Goal: Task Accomplishment & Management: Manage account settings

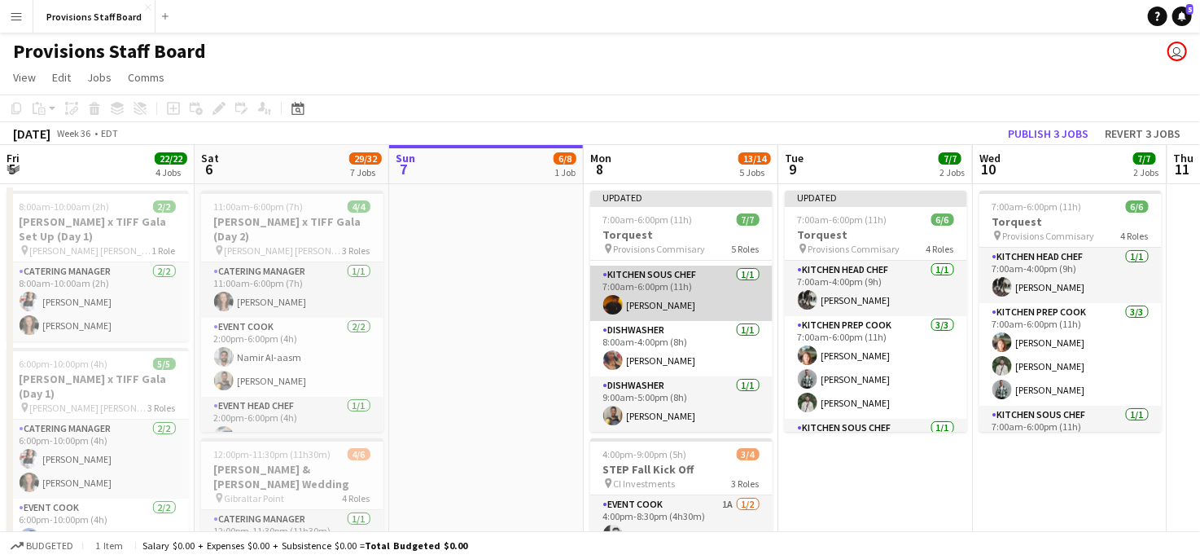
scroll to position [152, 0]
click at [672, 392] on app-card-role "Dishwasher [DATE] 9:00am-5:00pm (8h) [PERSON_NAME]" at bounding box center [681, 404] width 182 height 55
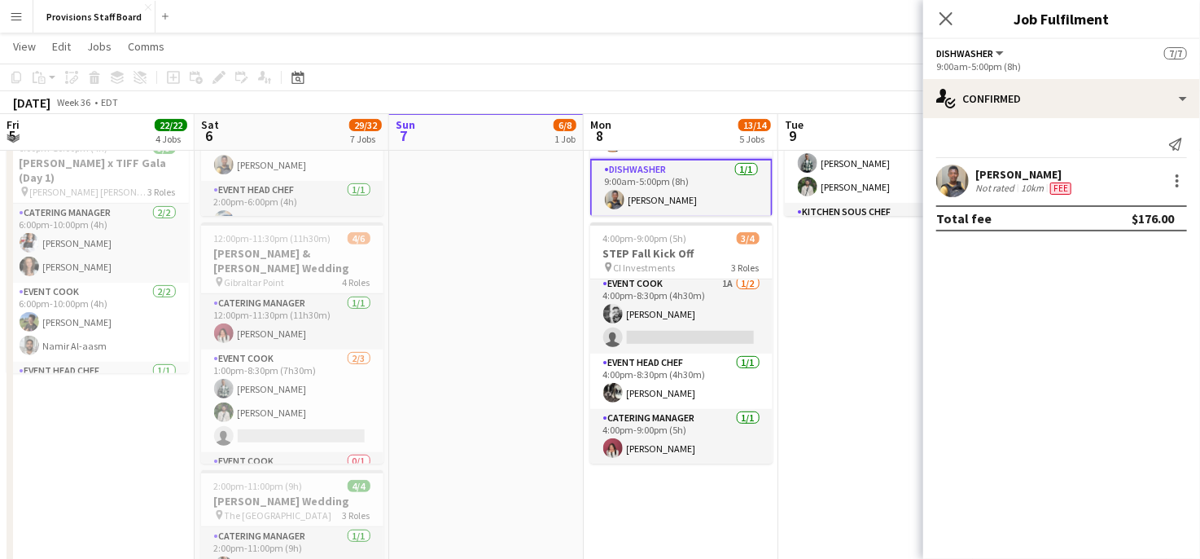
scroll to position [215, 0]
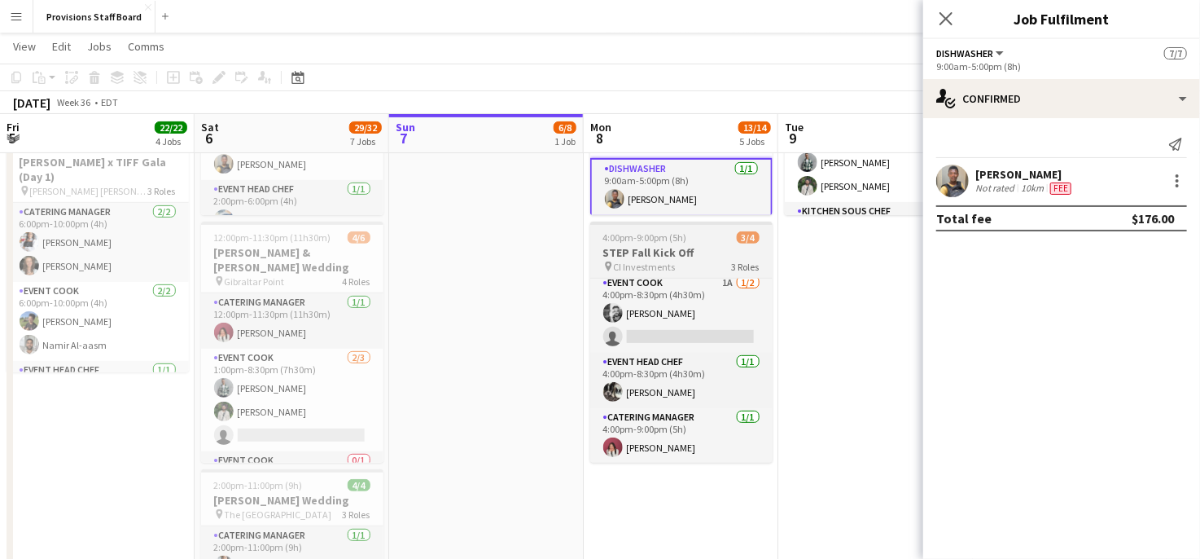
click at [664, 257] on h3 "STEP Fall Kick Off" at bounding box center [681, 252] width 182 height 15
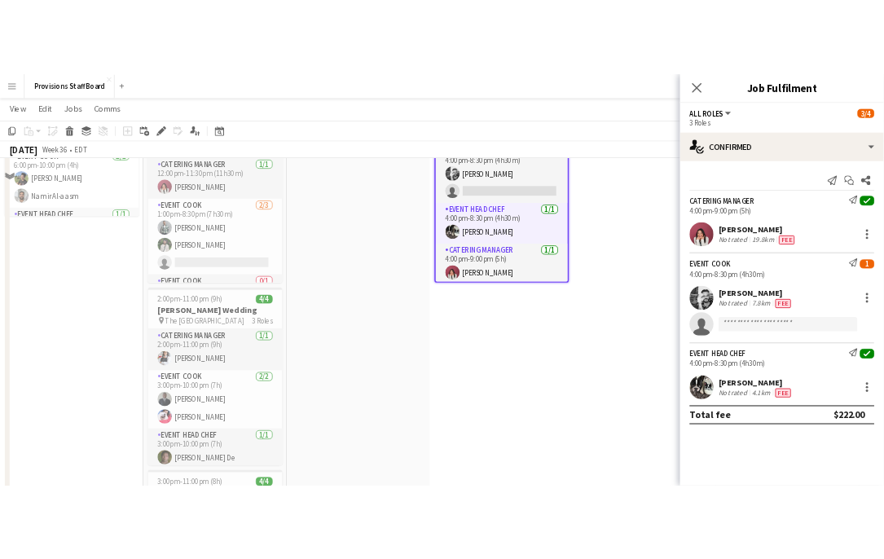
scroll to position [345, 0]
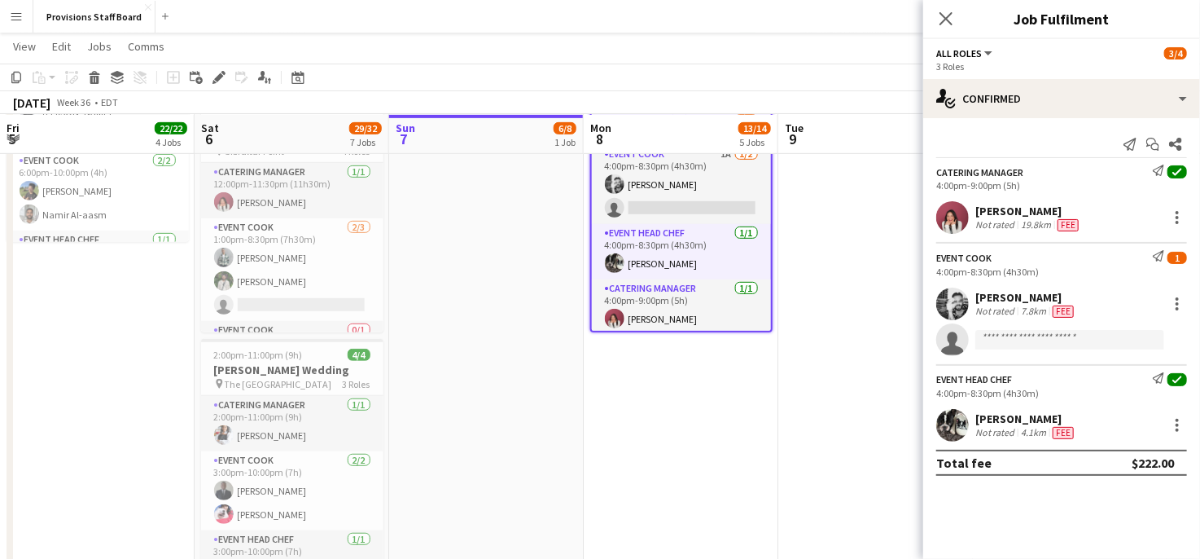
click at [18, 291] on app-date-cell "8:00am-10:00am (2h) 2/2 [PERSON_NAME] x TIFF Gala Set Up (Day 1) pin [PERSON_NA…" at bounding box center [97, 471] width 195 height 1269
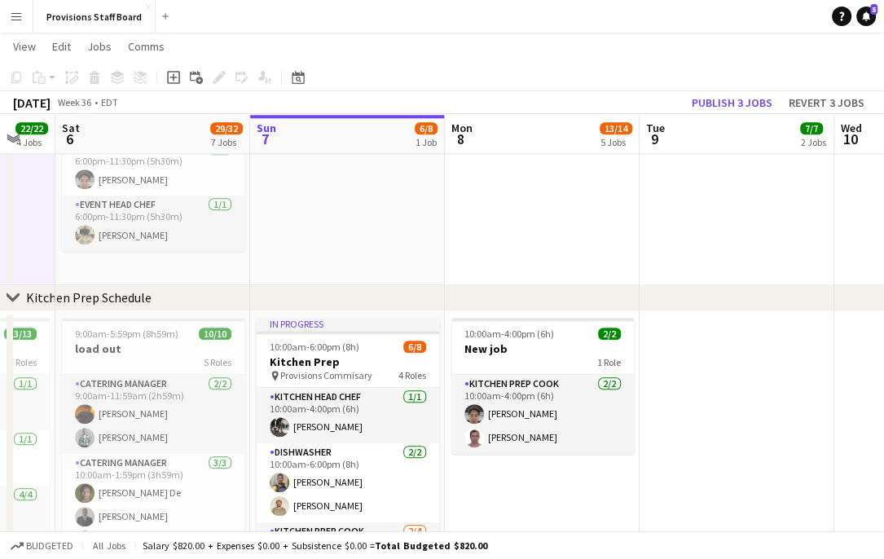
scroll to position [0, 529]
drag, startPoint x: 661, startPoint y: 482, endPoint x: 674, endPoint y: 407, distance: 76.1
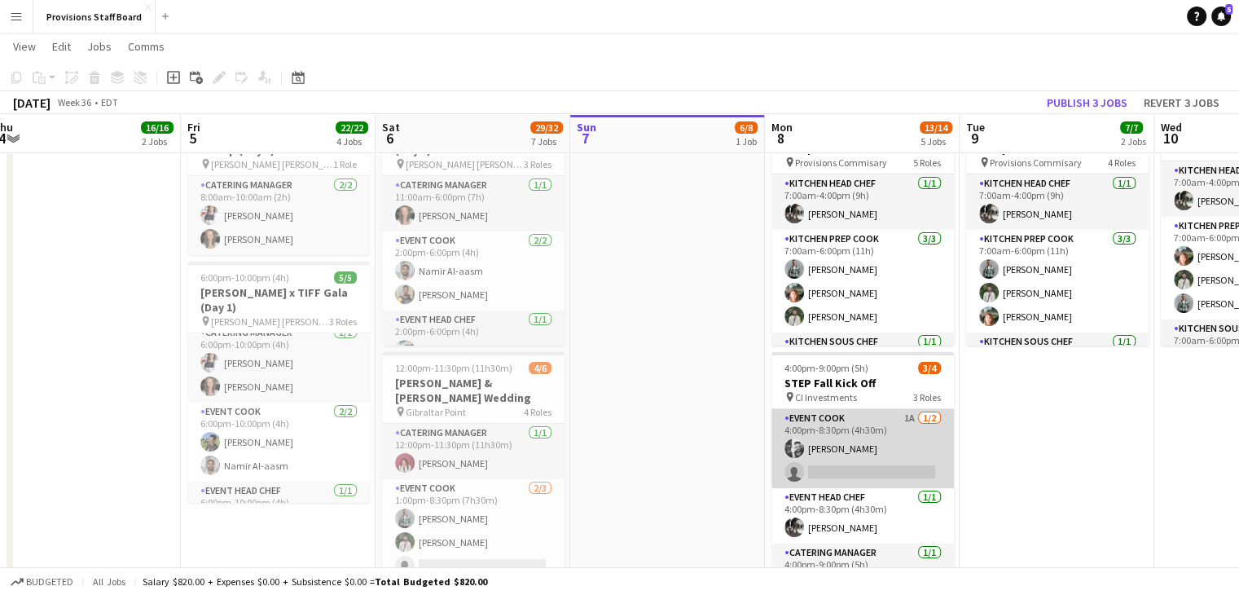
scroll to position [5, 0]
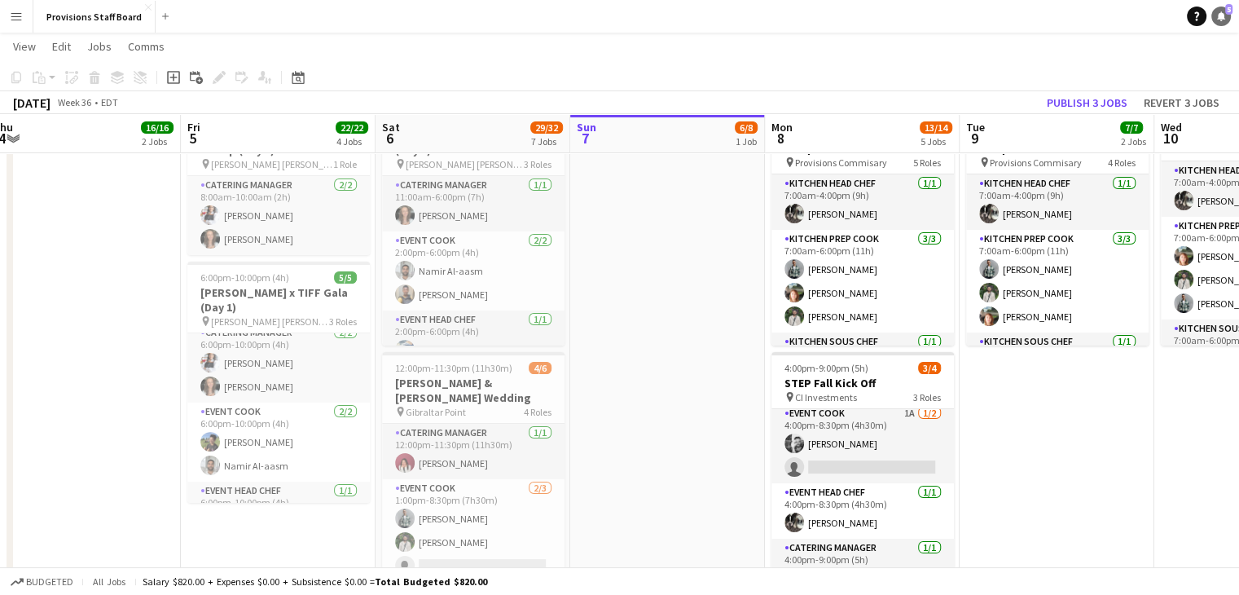
click at [1200, 19] on icon at bounding box center [1221, 15] width 8 height 8
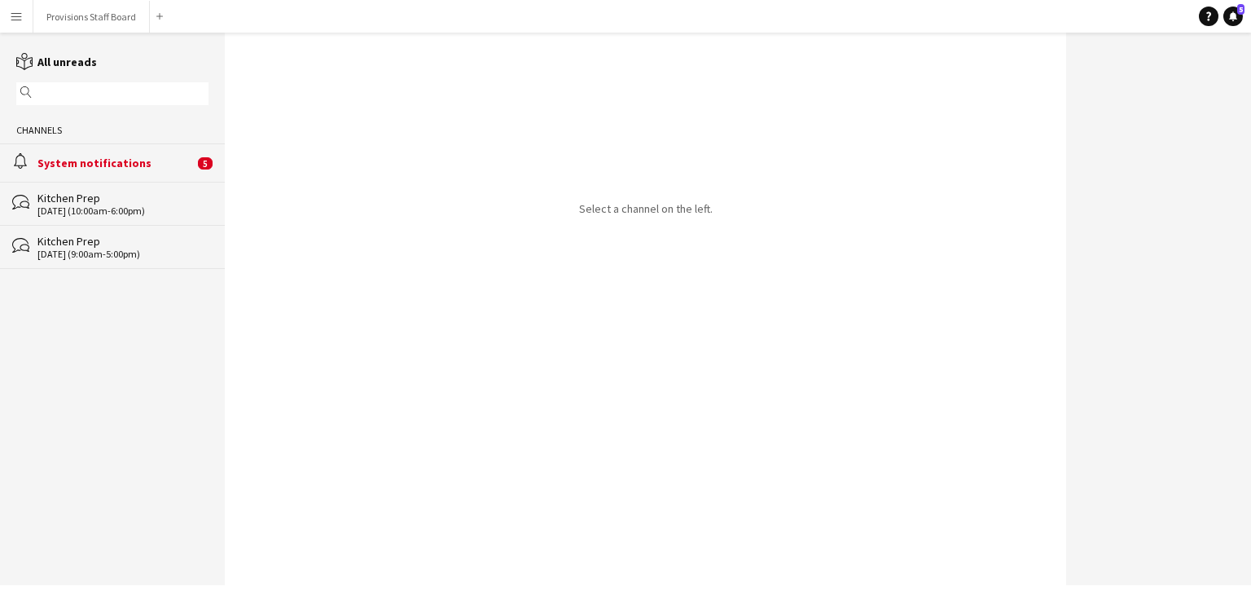
click at [147, 160] on div "System notifications" at bounding box center [115, 163] width 156 height 15
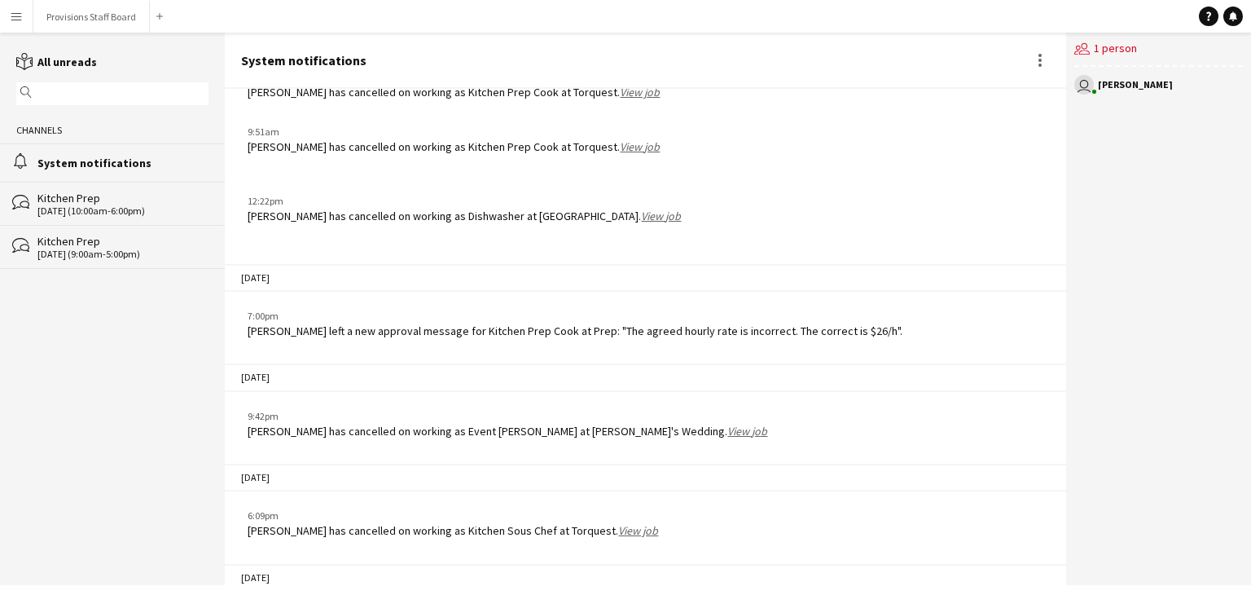
scroll to position [1172, 0]
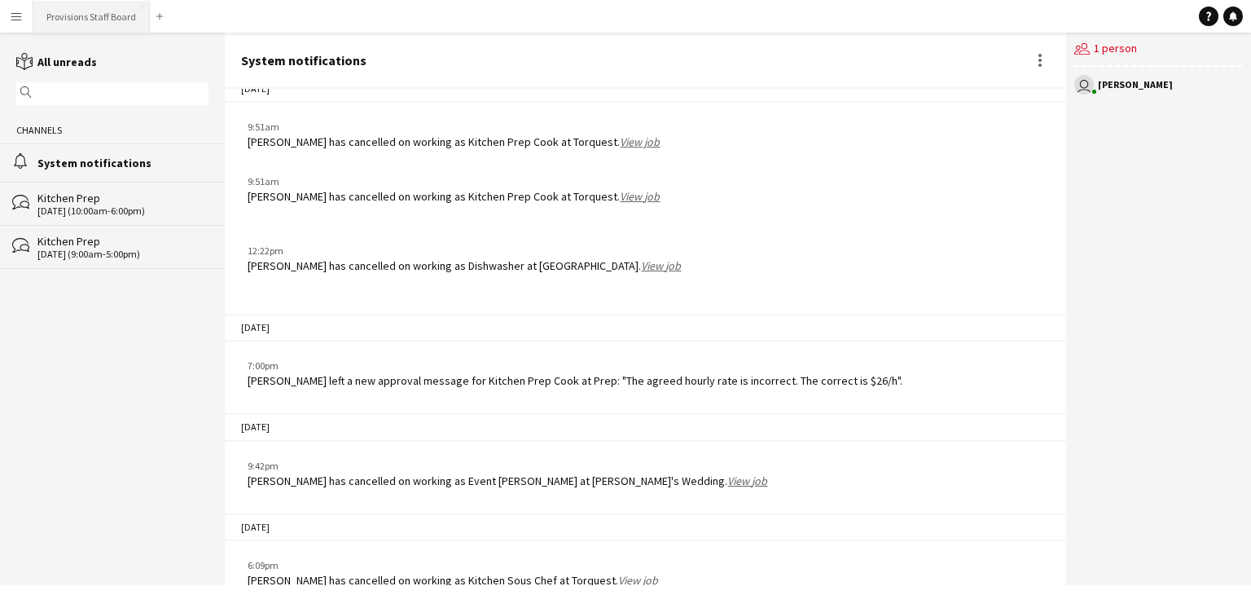
click at [95, 13] on button "Provisions Staff Board Close" at bounding box center [91, 17] width 116 height 32
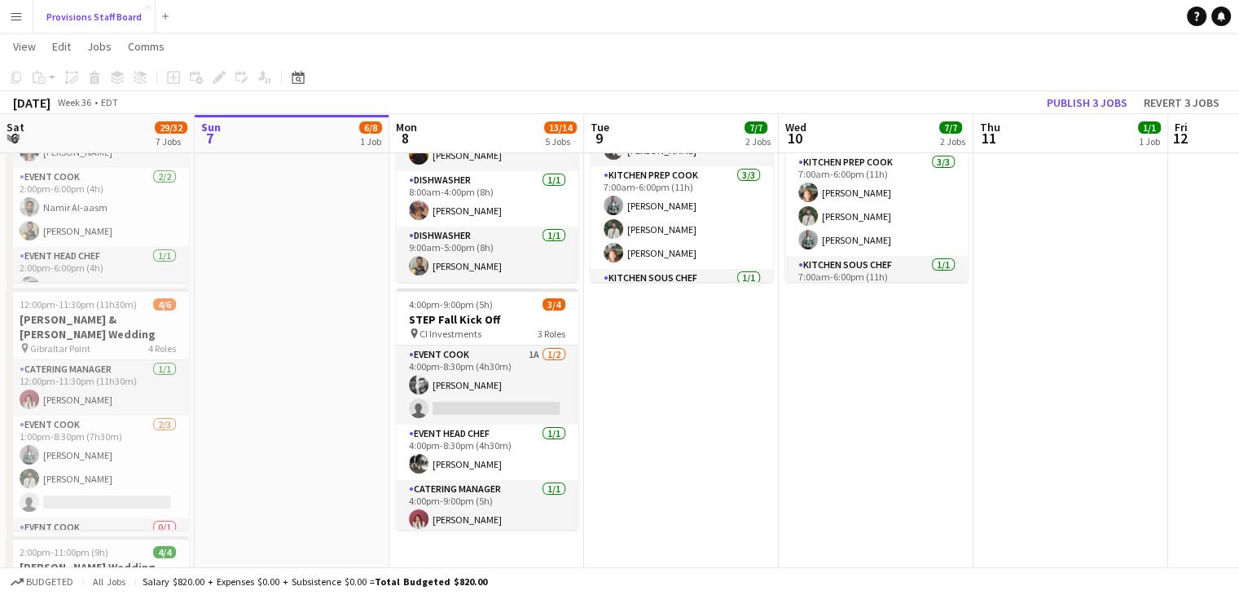
scroll to position [163, 0]
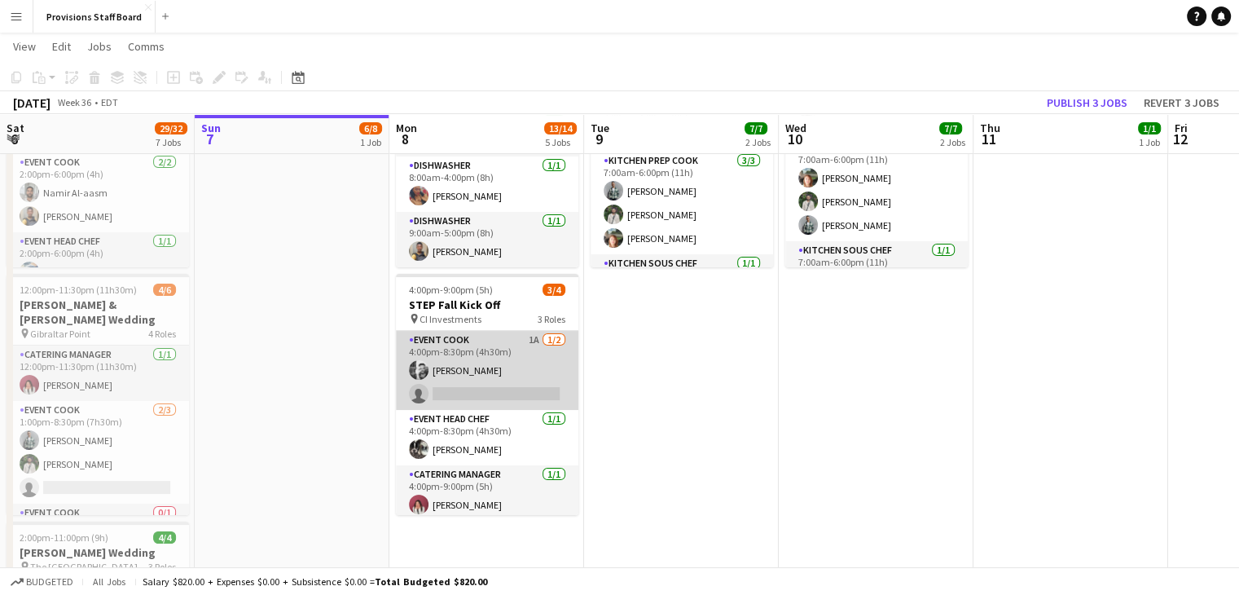
click at [485, 372] on app-card-role "Event Cook 1A [DATE] 4:00pm-8:30pm (4h30m) [PERSON_NAME] single-neutral-actions" at bounding box center [487, 370] width 182 height 79
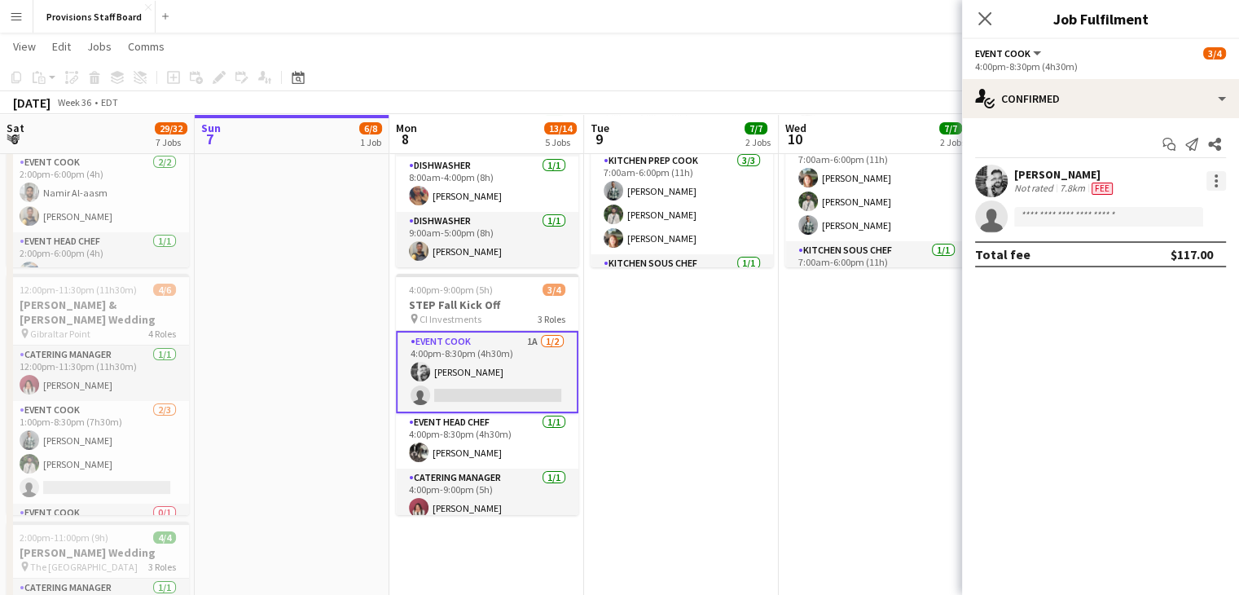
click at [1200, 175] on div at bounding box center [1216, 181] width 20 height 20
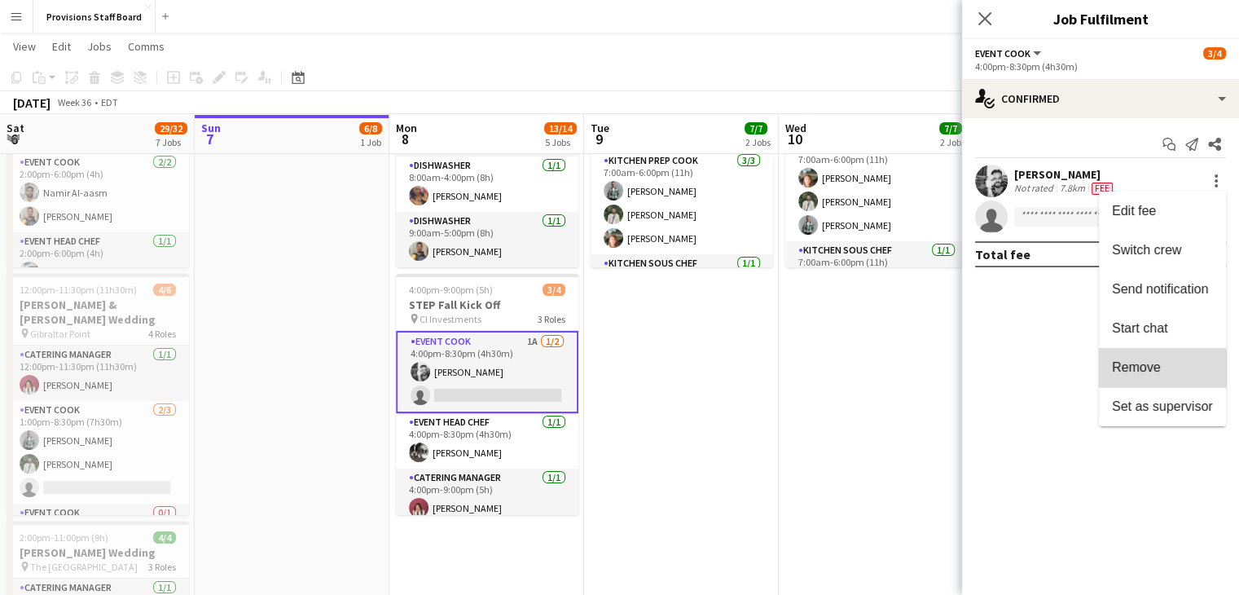
click at [1134, 375] on button "Remove" at bounding box center [1162, 367] width 127 height 39
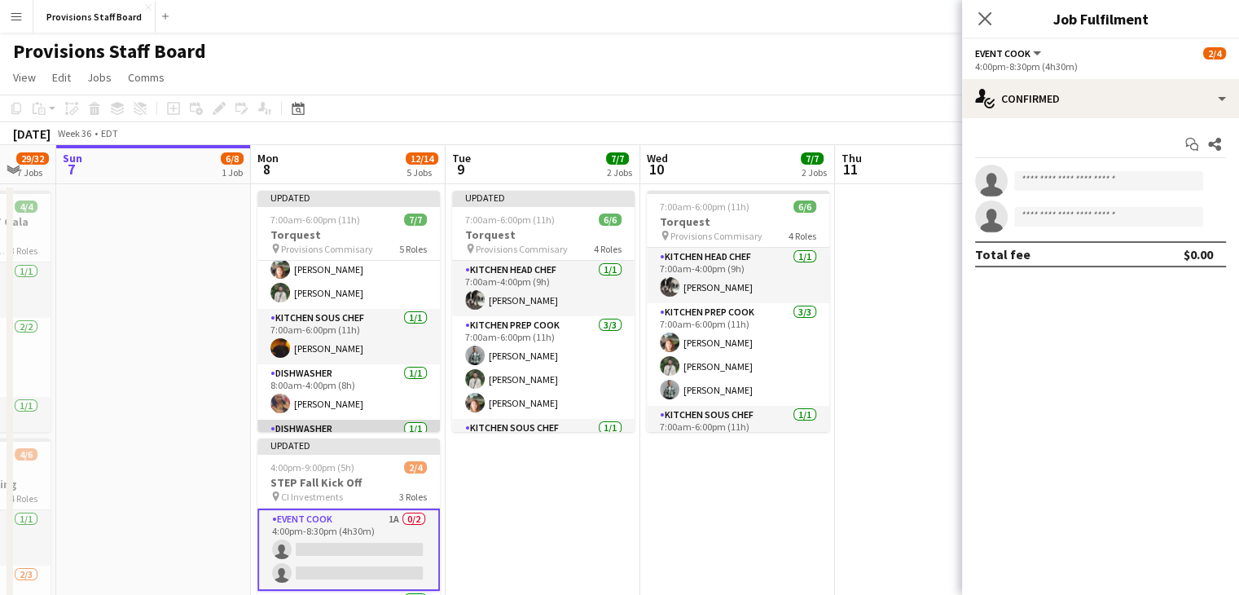
scroll to position [153, 0]
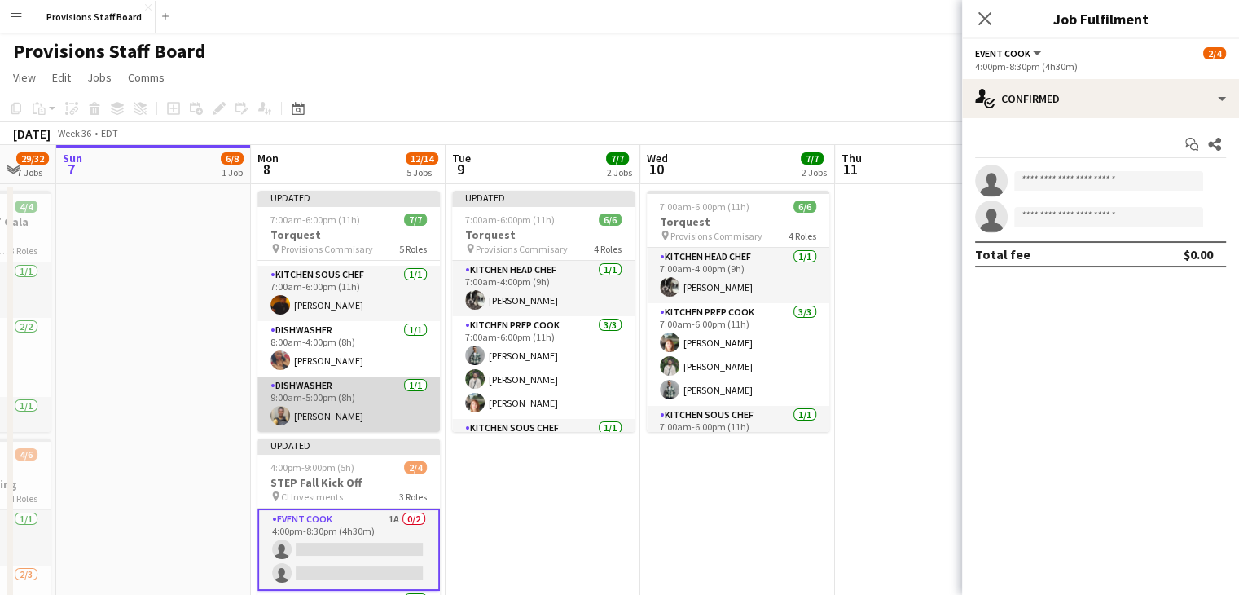
click at [332, 412] on app-card-role "Dishwasher [DATE] 9:00am-5:00pm (8h) [PERSON_NAME]" at bounding box center [348, 403] width 182 height 55
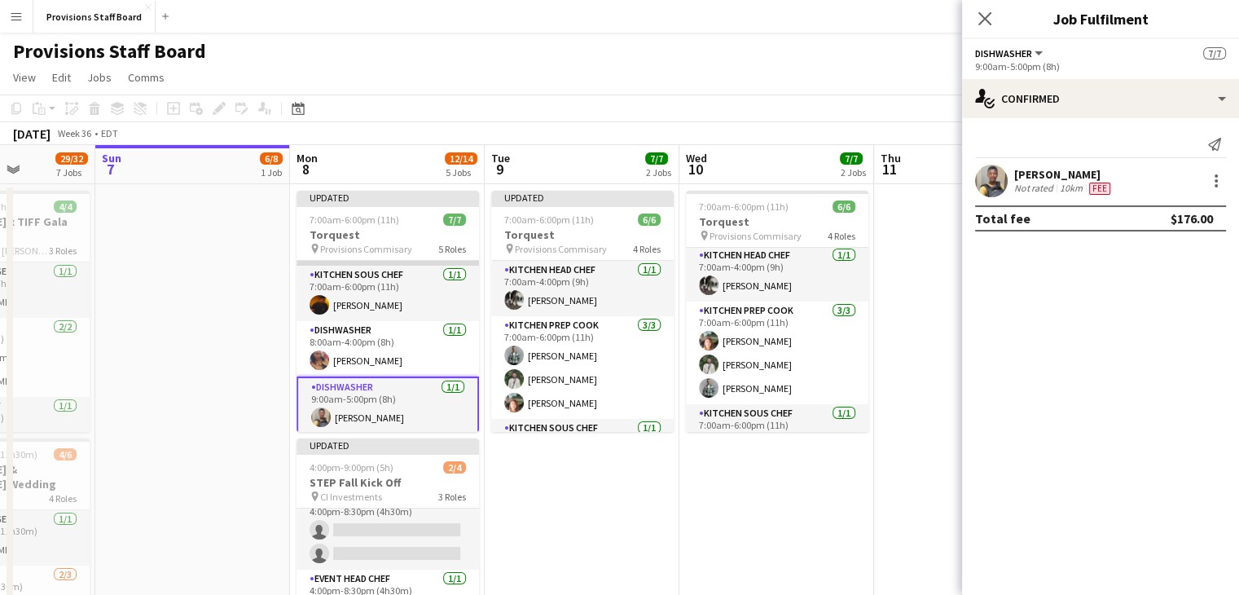
scroll to position [156, 0]
click at [373, 410] on app-card-role "Dishwasher [DATE] 9:00am-5:00pm (8h) [PERSON_NAME]" at bounding box center [387, 403] width 182 height 59
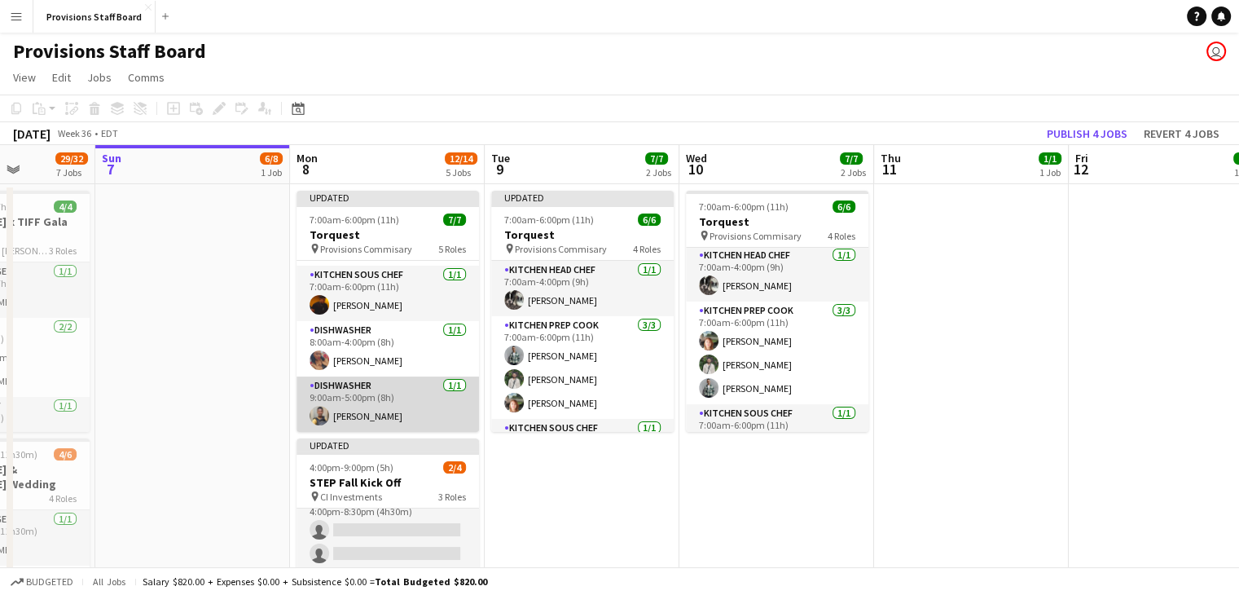
scroll to position [153, 0]
click at [384, 416] on app-card-role "Dishwasher [DATE] 9:00am-5:00pm (8h) [PERSON_NAME]" at bounding box center [387, 403] width 182 height 55
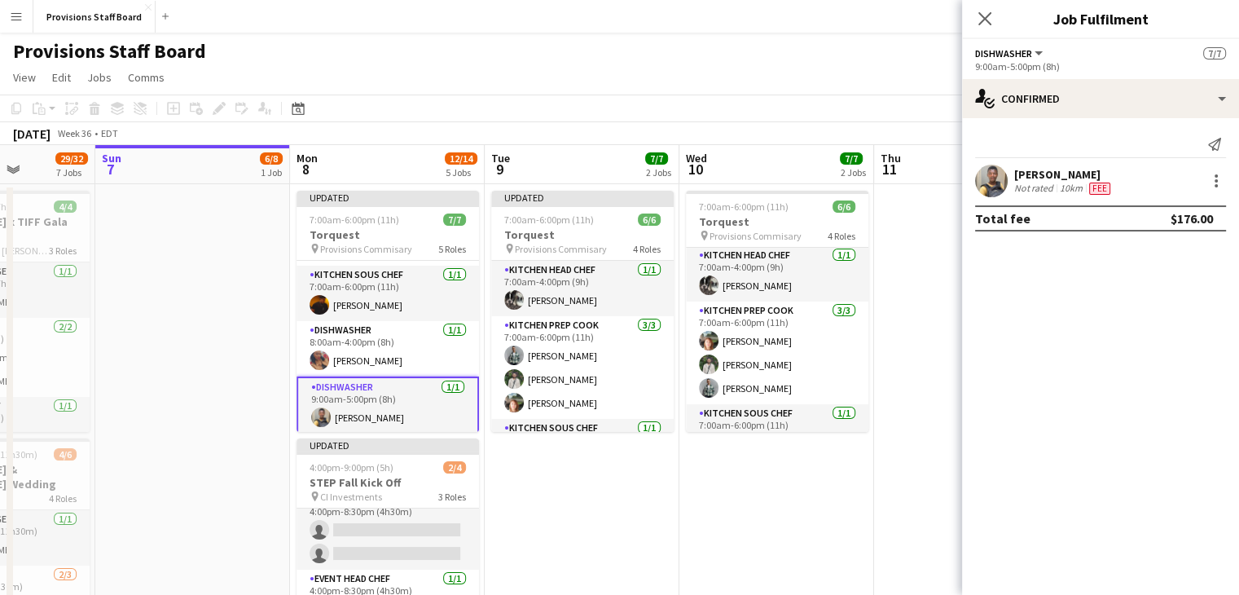
scroll to position [156, 0]
click at [1200, 178] on div at bounding box center [1216, 181] width 20 height 20
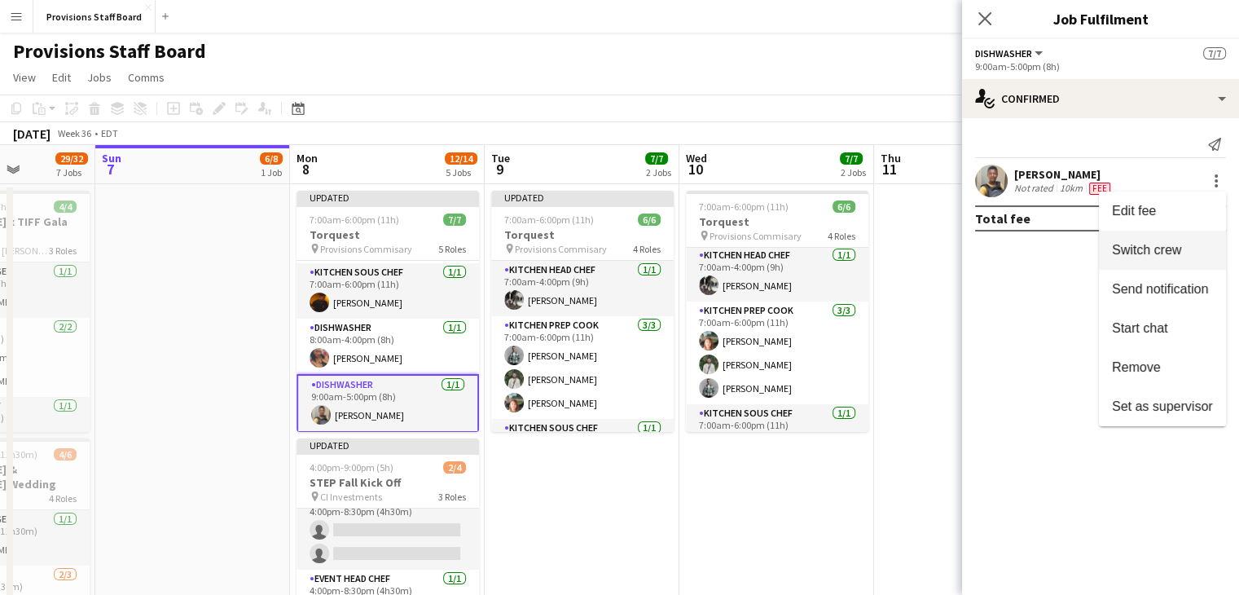
click at [1164, 252] on span "Switch crew" at bounding box center [1146, 250] width 69 height 14
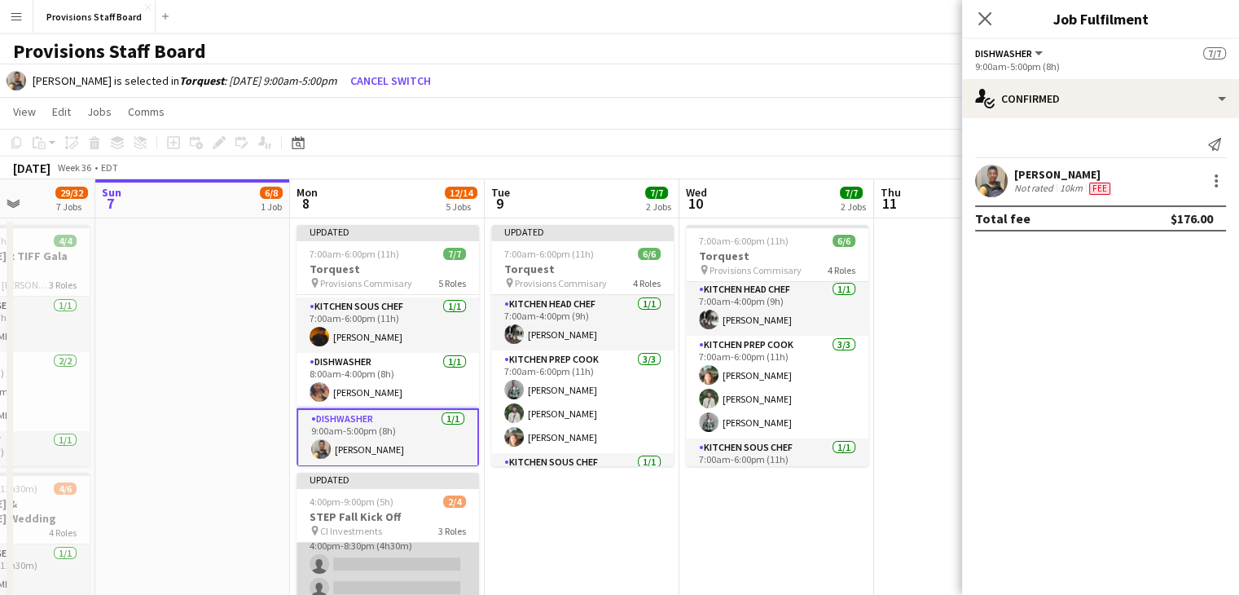
click at [352, 558] on app-card-role "Event Cook 1A 0/2 4:00pm-8:30pm (4h30m) single-neutral-actions single-neutral-a…" at bounding box center [387, 563] width 182 height 79
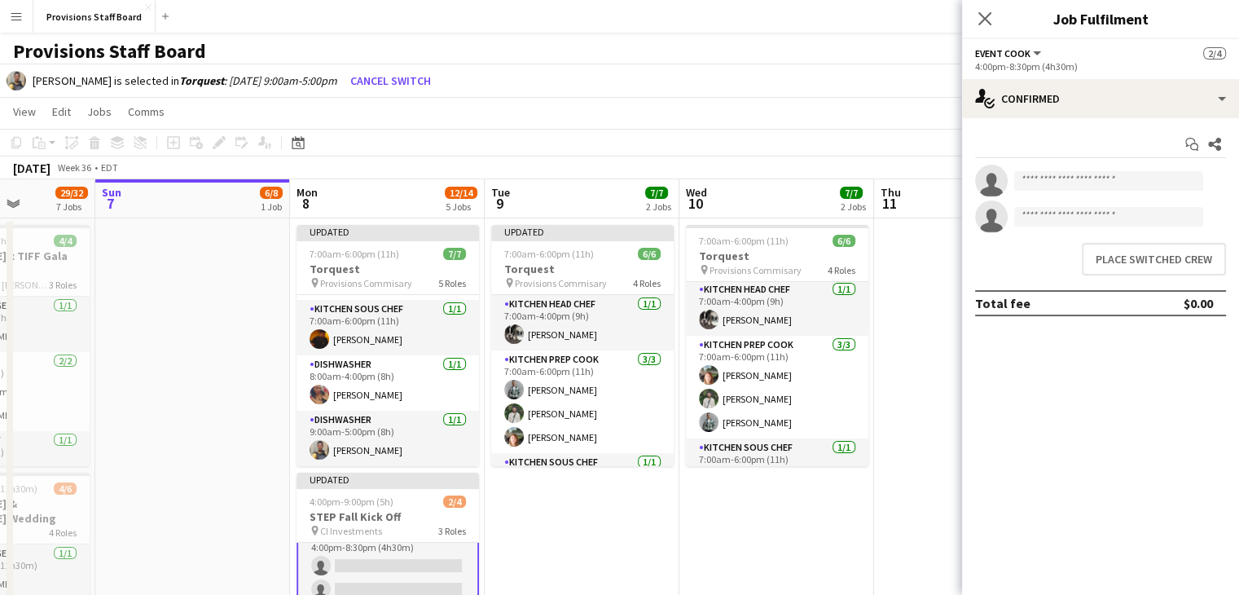
scroll to position [20, 0]
click at [1143, 254] on button "Place switched crew" at bounding box center [1154, 259] width 144 height 33
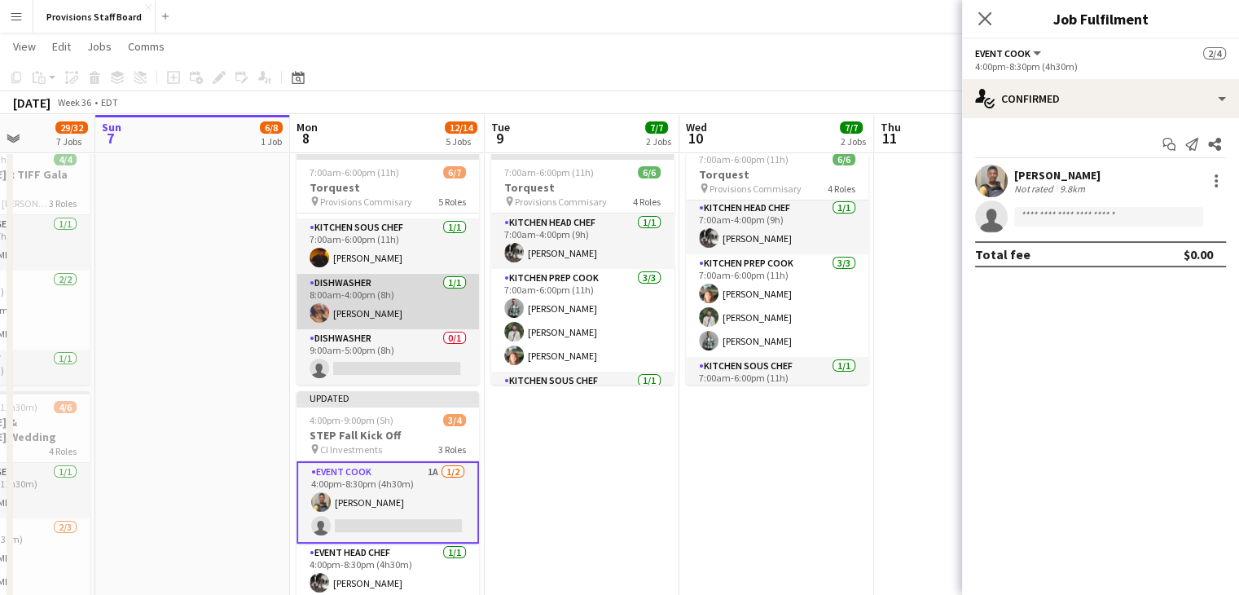
scroll to position [152, 0]
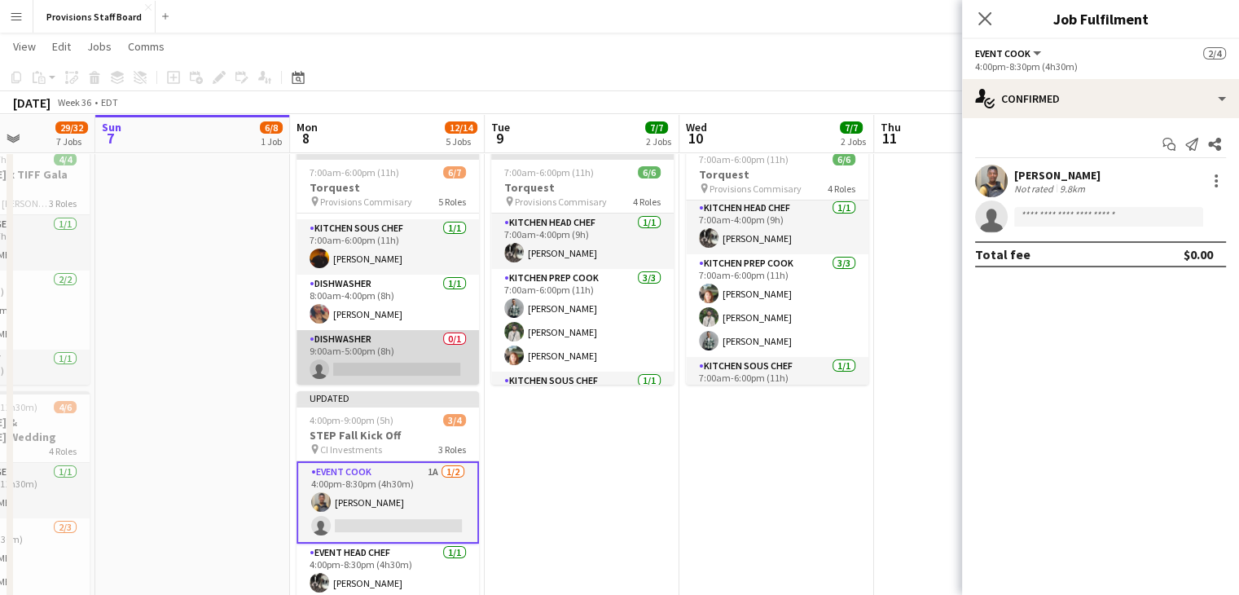
click at [395, 362] on app-card-role "Dishwasher 0/1 9:00am-5:00pm (8h) single-neutral-actions" at bounding box center [387, 357] width 182 height 55
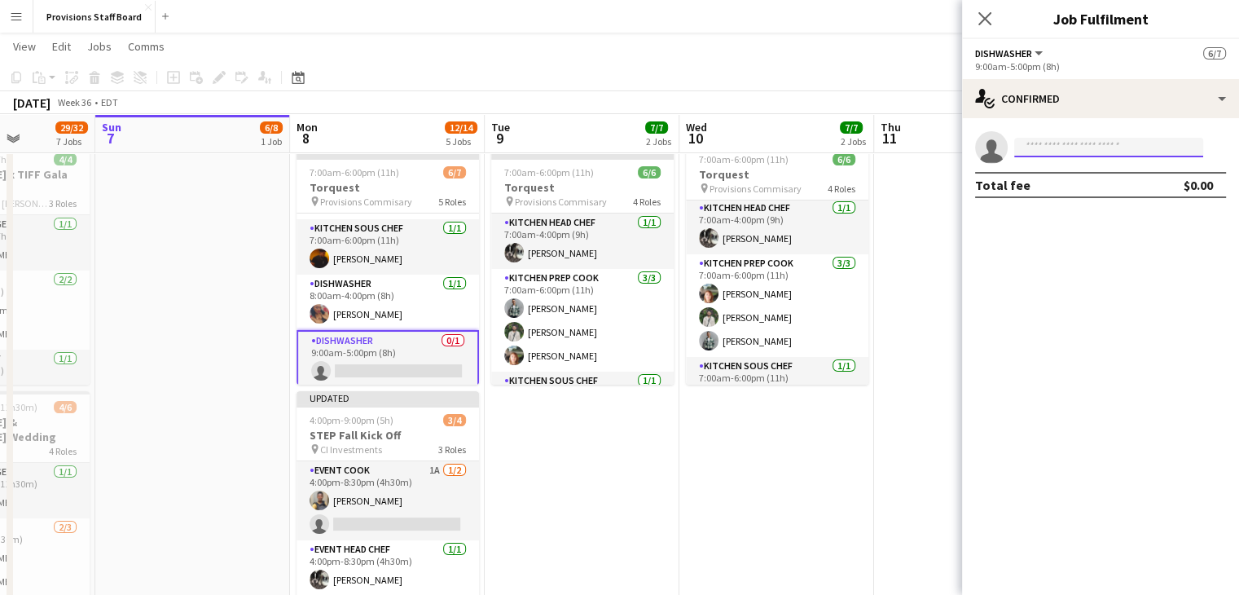
click at [1068, 145] on input at bounding box center [1108, 148] width 189 height 20
type input "***"
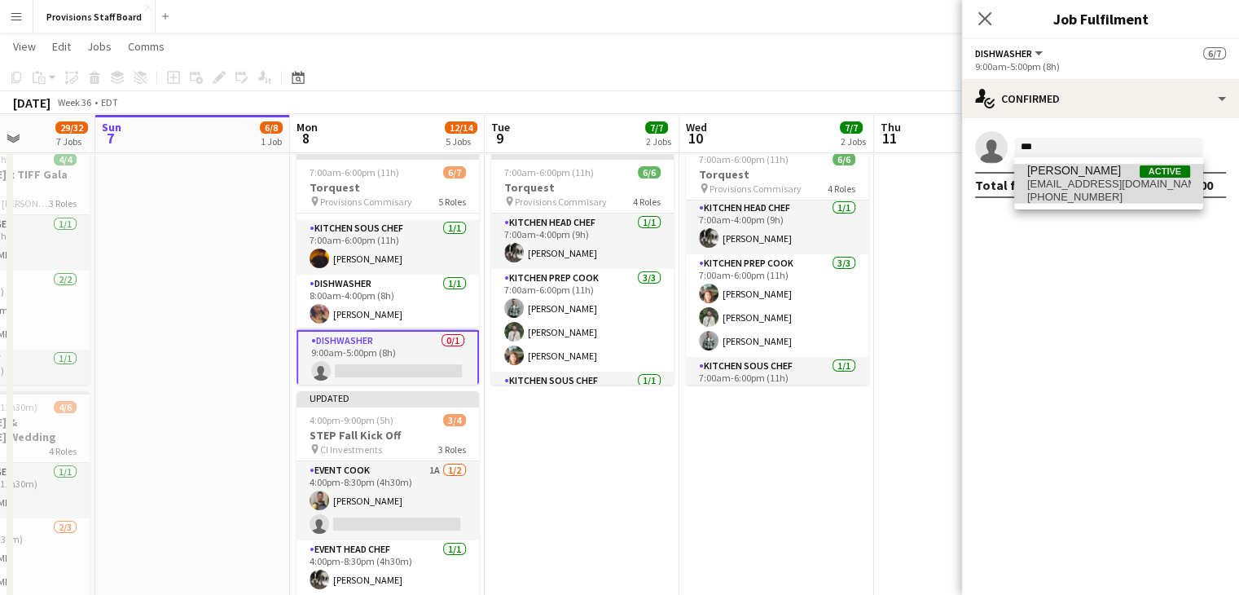
click at [1052, 175] on span "[PERSON_NAME]" at bounding box center [1074, 171] width 94 height 14
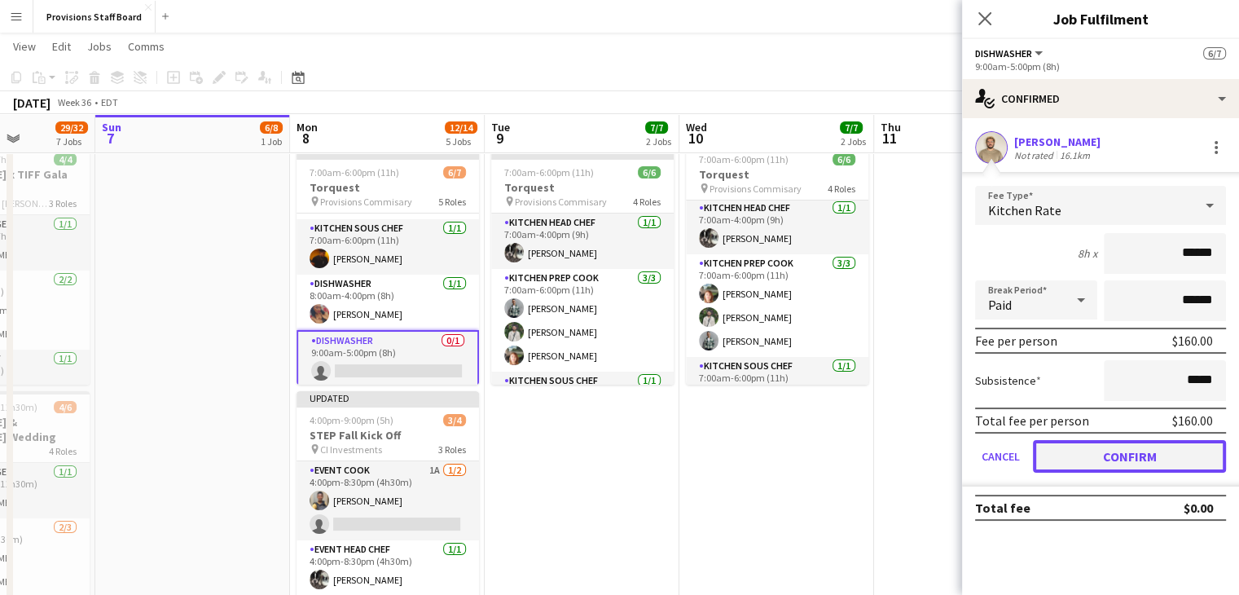
click at [1104, 449] on button "Confirm" at bounding box center [1129, 456] width 193 height 33
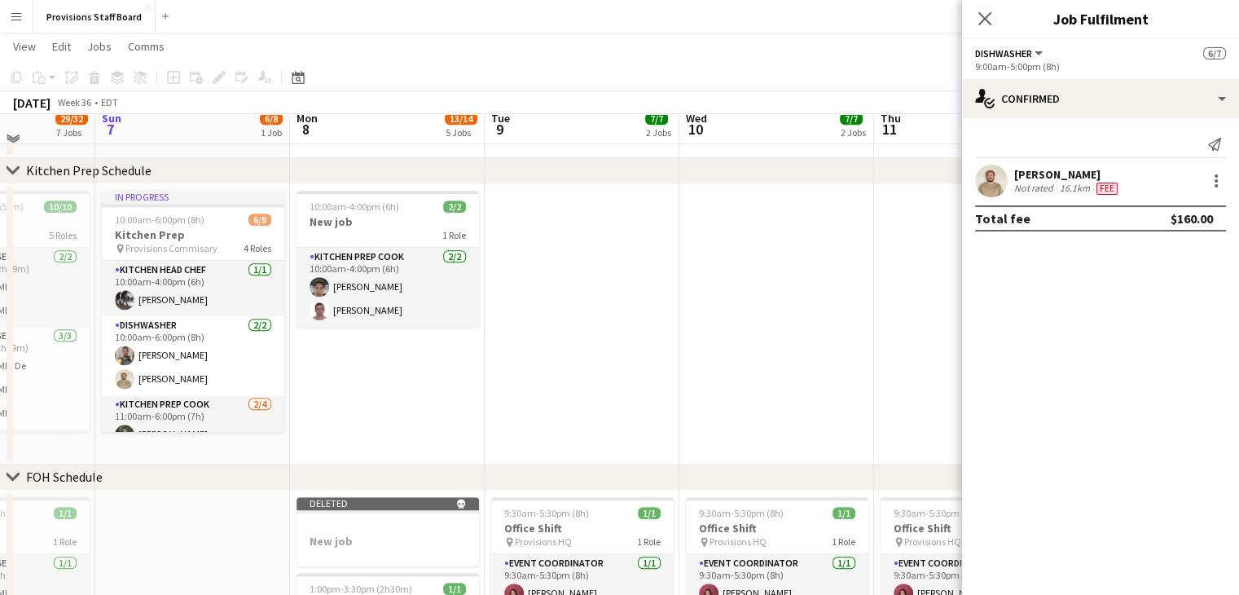
scroll to position [1351, 0]
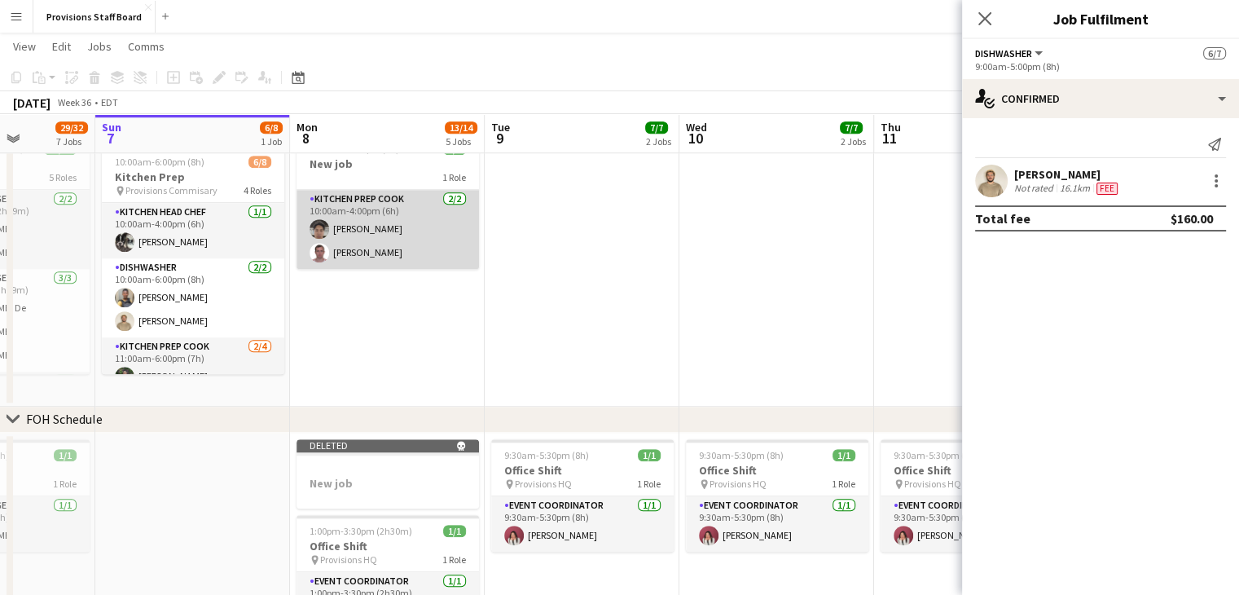
click at [358, 248] on app-card-role "Kitchen Prep Cook [DATE] 10:00am-4:00pm (6h) [PERSON_NAME] Yevhenii [PERSON_NAM…" at bounding box center [387, 229] width 182 height 79
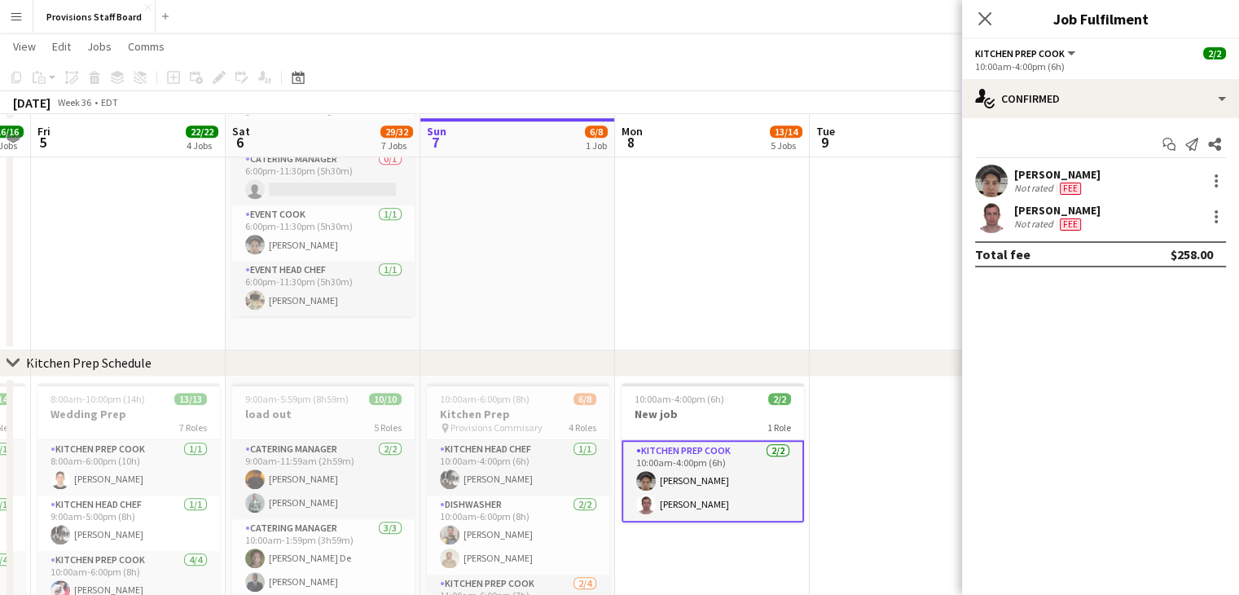
scroll to position [1100, 0]
click at [685, 503] on app-card-role "Kitchen Prep Cook [DATE] 10:00am-4:00pm (6h) [PERSON_NAME] Yevhenii [PERSON_NAM…" at bounding box center [712, 482] width 182 height 82
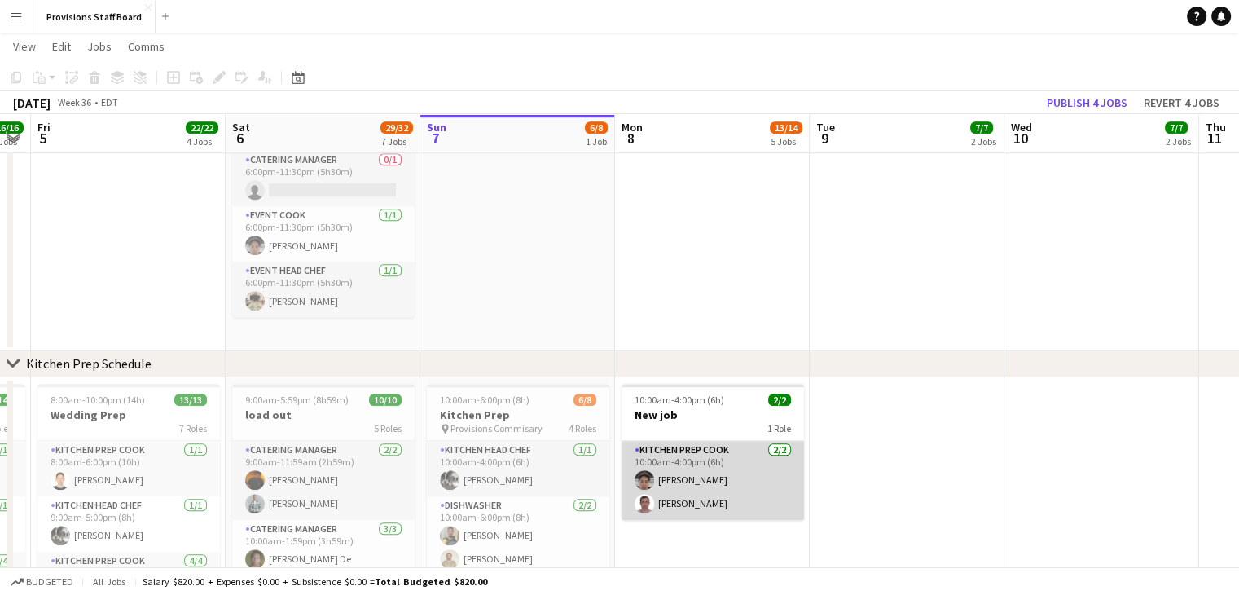
click at [685, 503] on app-card-role "Kitchen Prep Cook [DATE] 10:00am-4:00pm (6h) [PERSON_NAME] Yevhenii [PERSON_NAM…" at bounding box center [712, 480] width 182 height 79
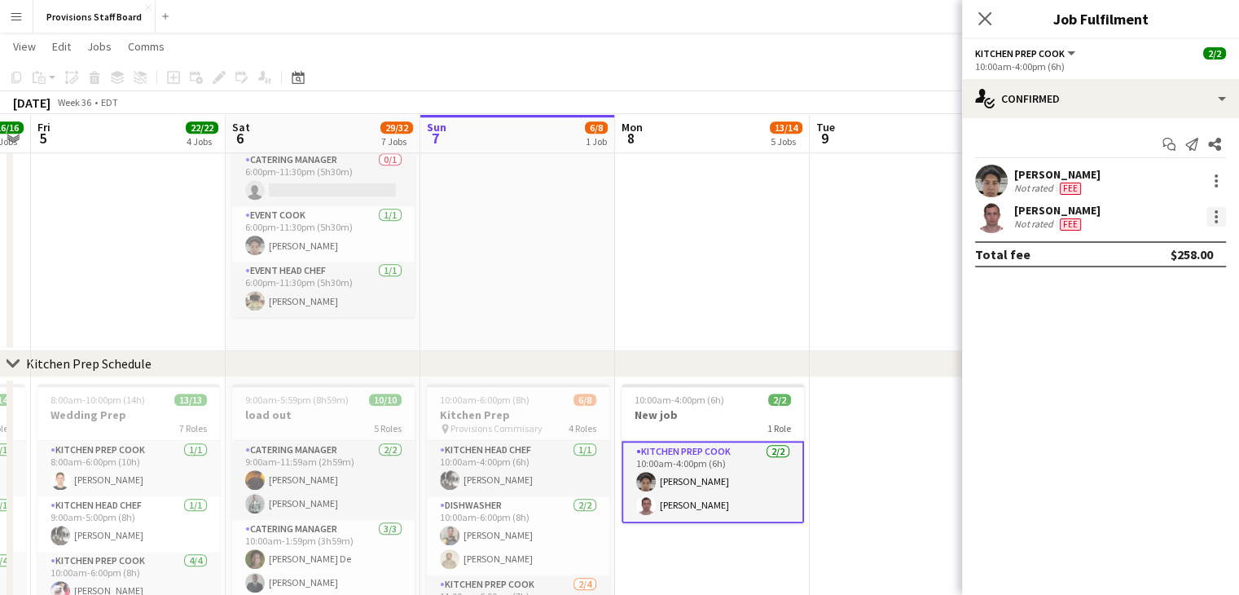
click at [1200, 212] on div at bounding box center [1216, 217] width 20 height 20
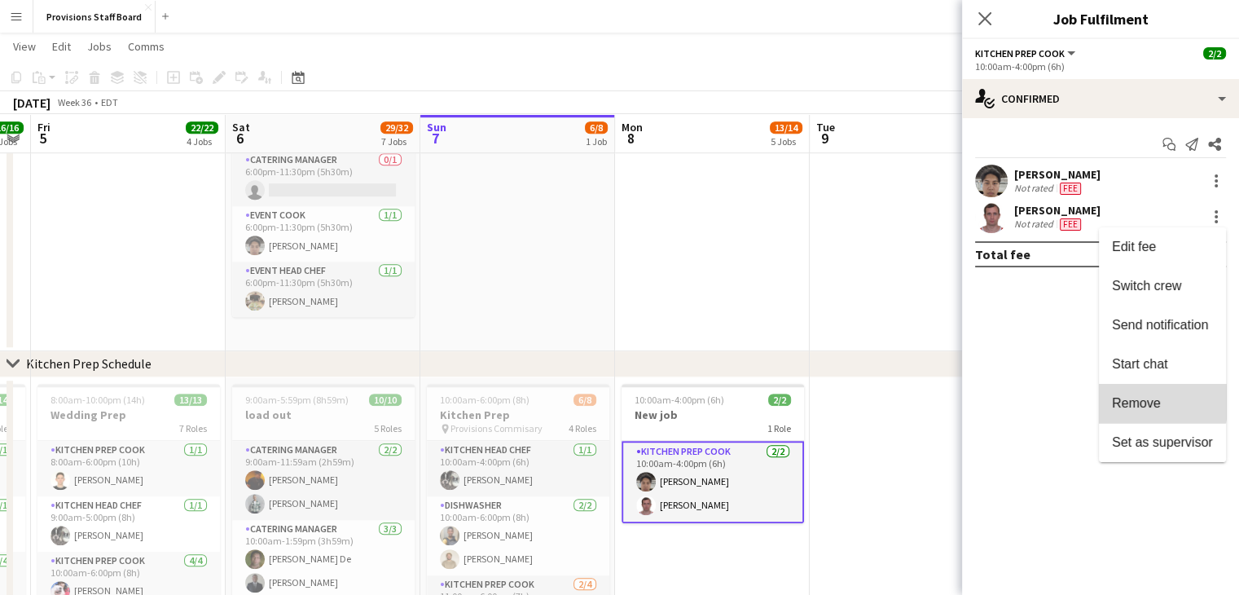
click at [1134, 402] on span "Remove" at bounding box center [1136, 403] width 49 height 14
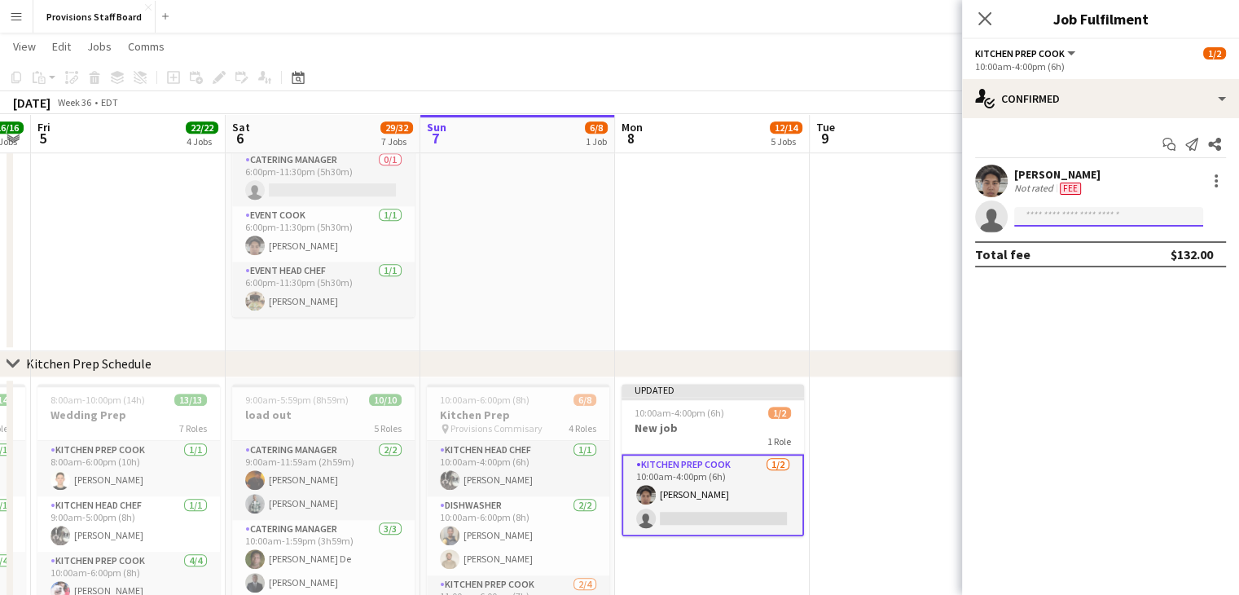
click at [1085, 219] on input at bounding box center [1108, 217] width 189 height 20
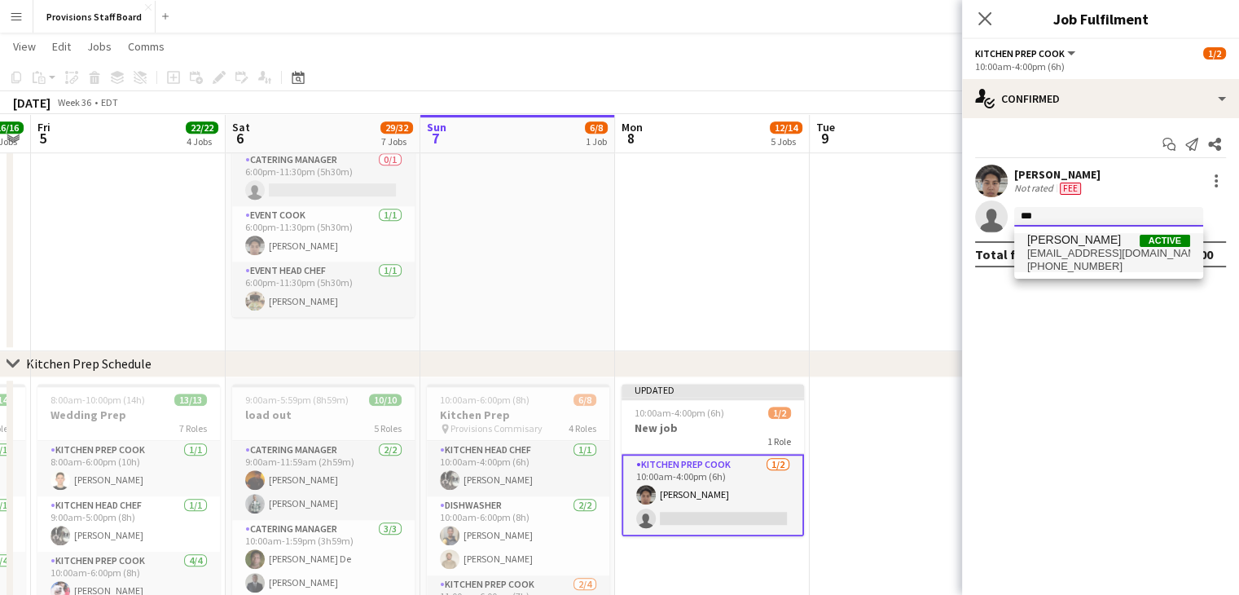
type input "***"
click at [1065, 247] on span "[EMAIL_ADDRESS][DOMAIN_NAME]" at bounding box center [1108, 253] width 163 height 13
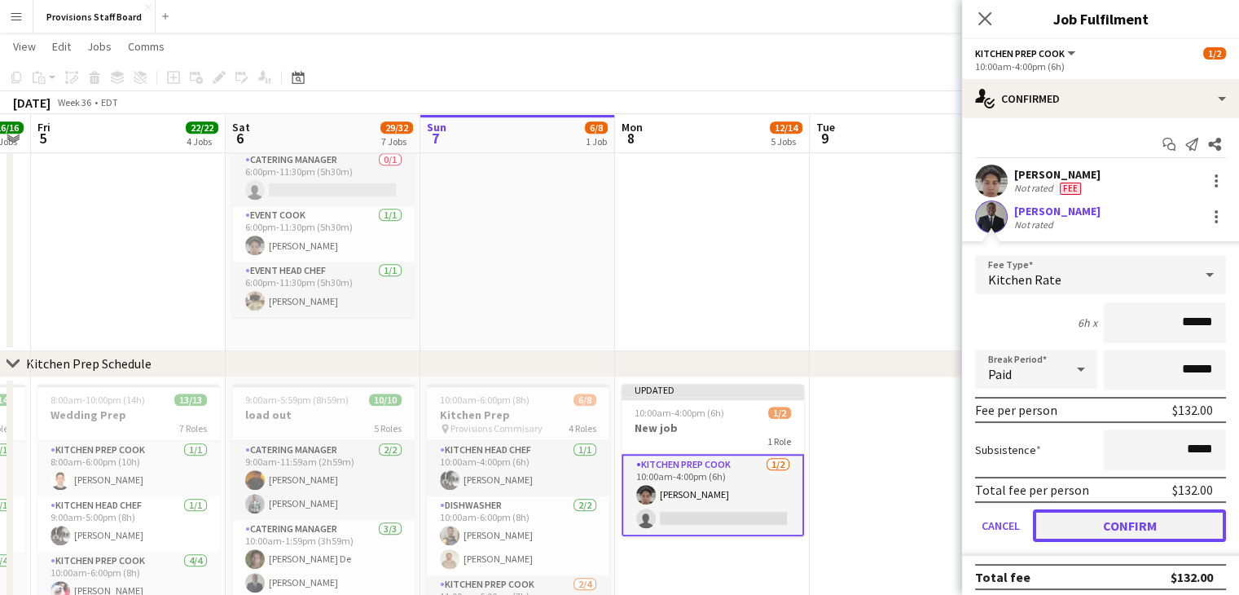
click at [1083, 516] on button "Confirm" at bounding box center [1129, 525] width 193 height 33
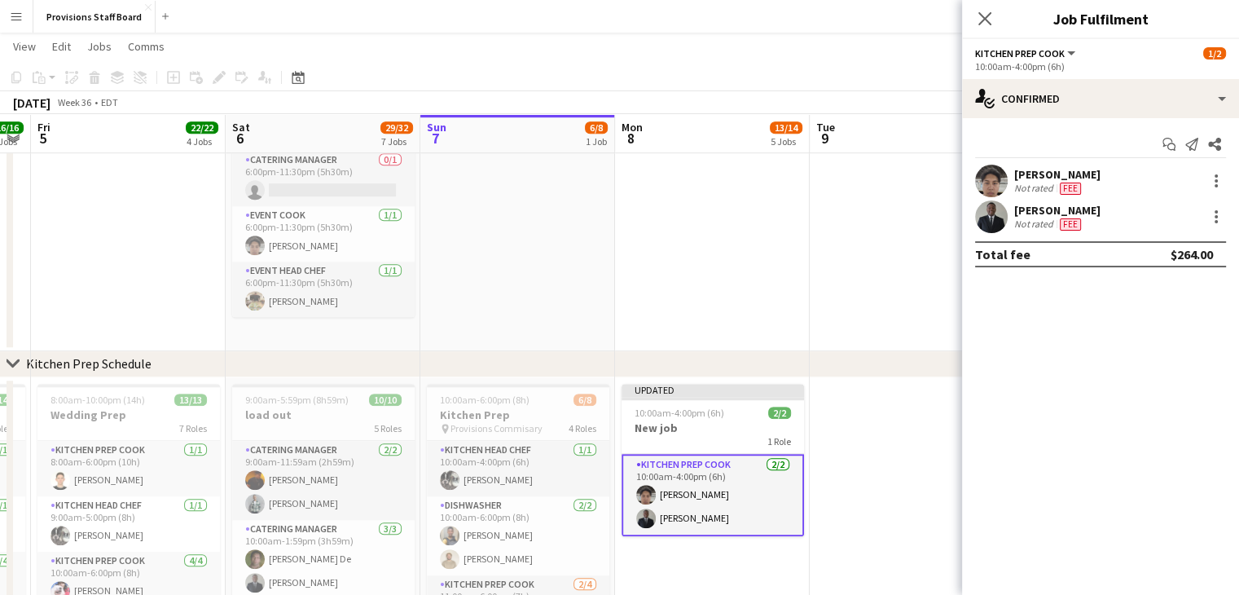
click at [681, 463] on app-card-role "Kitchen Prep Cook [DATE] 10:00am-4:00pm (6h) [PERSON_NAME] [PERSON_NAME]" at bounding box center [712, 495] width 182 height 82
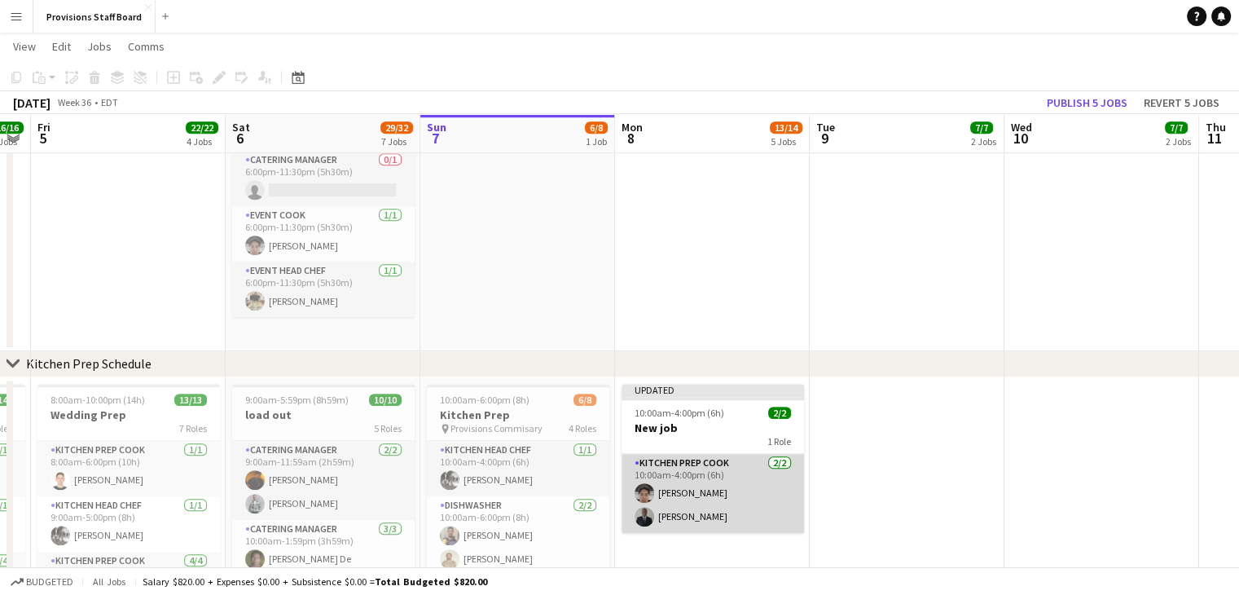
click at [681, 463] on app-card-role "Kitchen Prep Cook [DATE] 10:00am-4:00pm (6h) [PERSON_NAME] [PERSON_NAME]" at bounding box center [712, 493] width 182 height 79
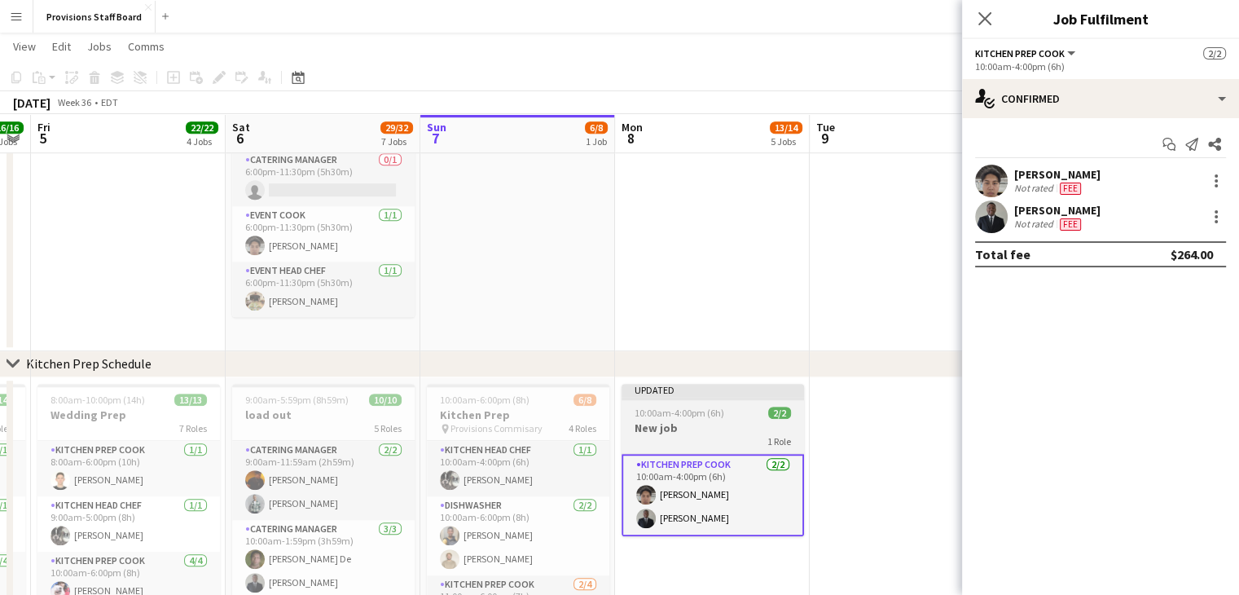
click at [714, 418] on span "10:00am-4:00pm (6h)" at bounding box center [679, 412] width 90 height 12
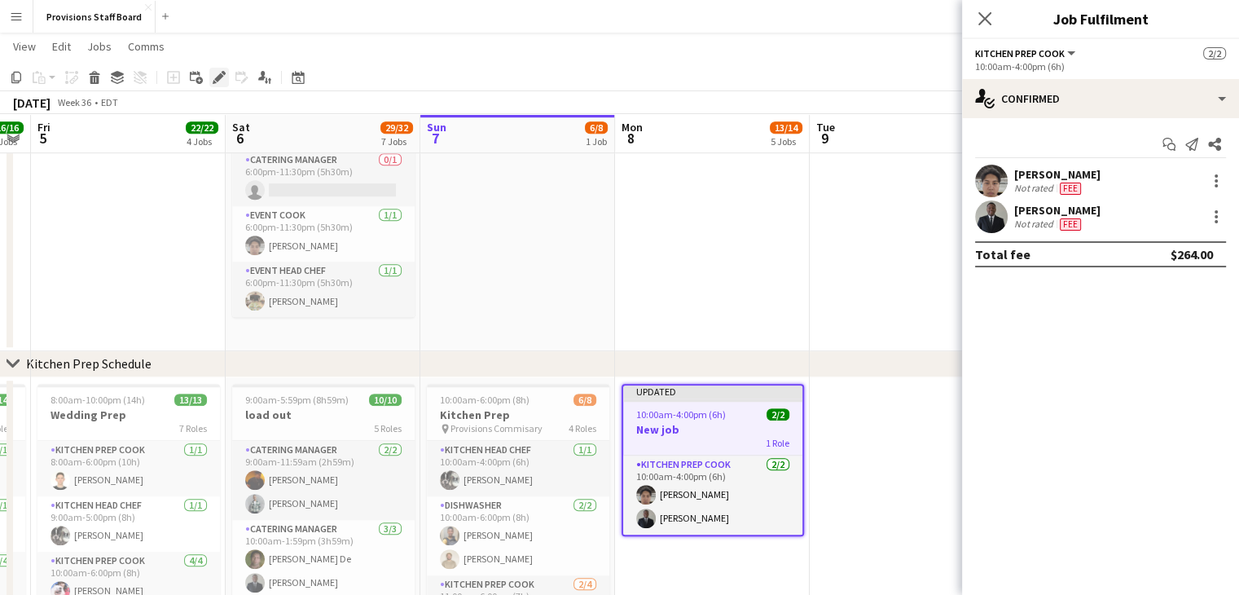
click at [217, 81] on icon at bounding box center [218, 77] width 9 height 9
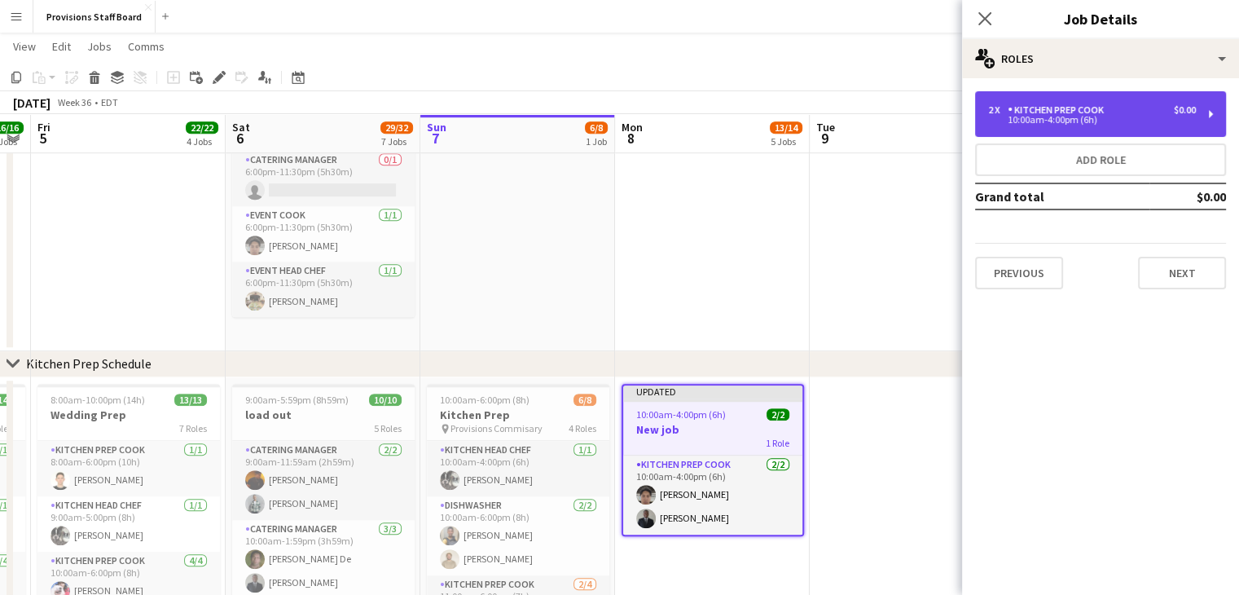
click at [1073, 121] on div "10:00am-4:00pm (6h)" at bounding box center [1092, 120] width 208 height 8
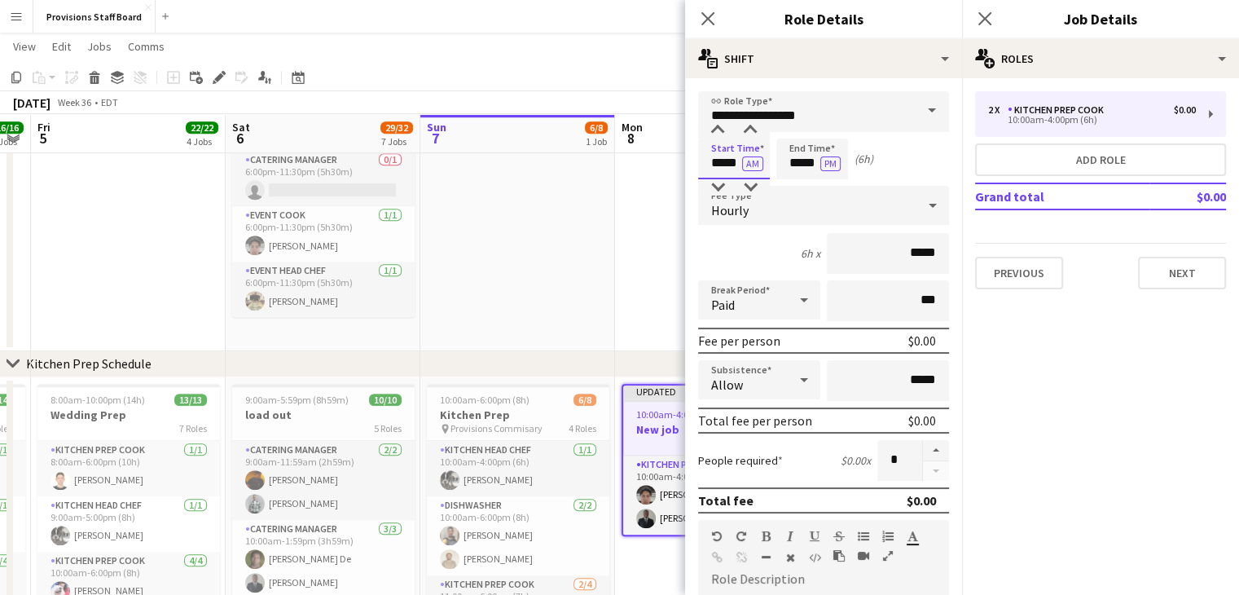
click at [721, 160] on input "*****" at bounding box center [734, 158] width 72 height 41
click at [720, 129] on div at bounding box center [717, 130] width 33 height 16
click at [715, 182] on div at bounding box center [717, 187] width 33 height 16
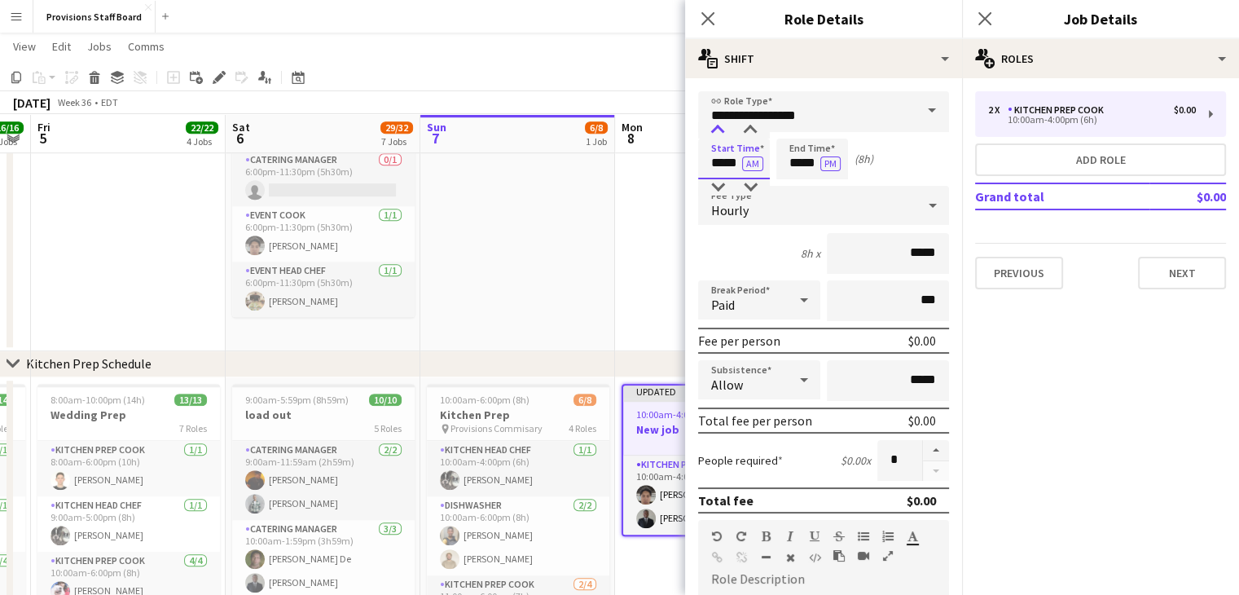
type input "*****"
click at [717, 134] on div at bounding box center [717, 130] width 33 height 16
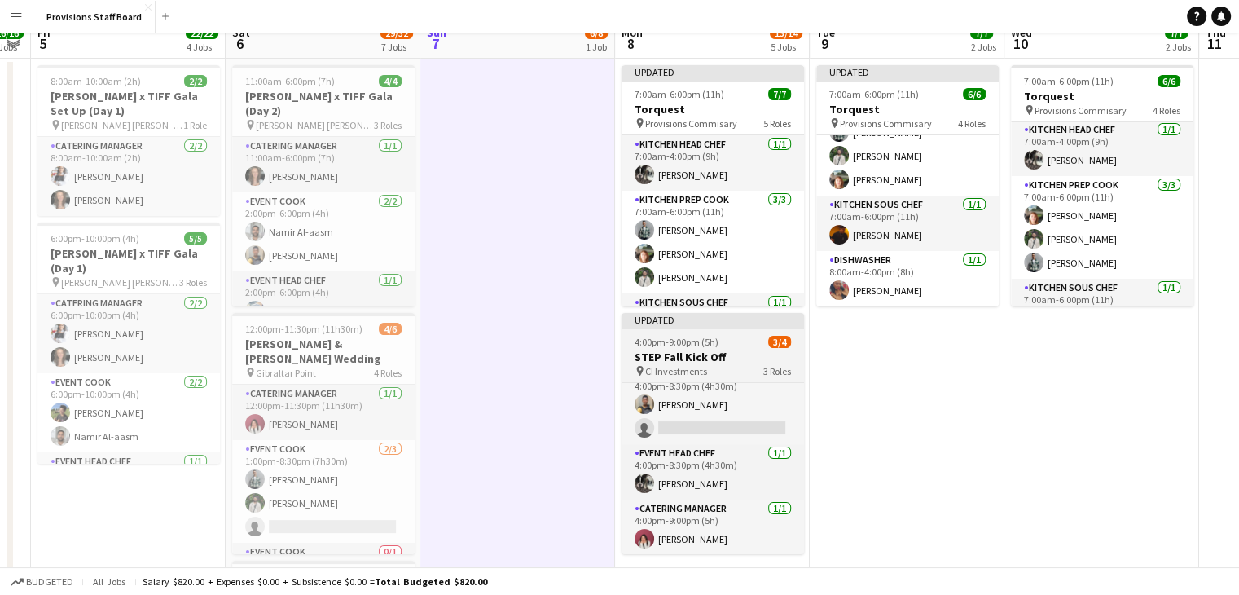
scroll to position [0, 0]
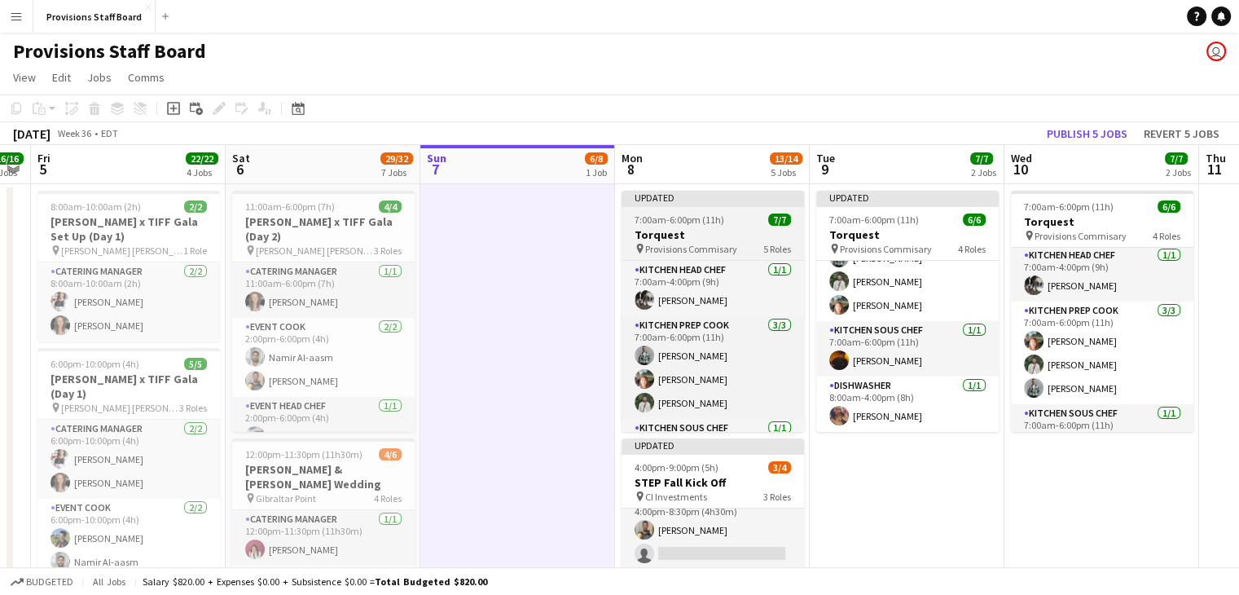
click at [735, 237] on h3 "Torquest" at bounding box center [712, 234] width 182 height 15
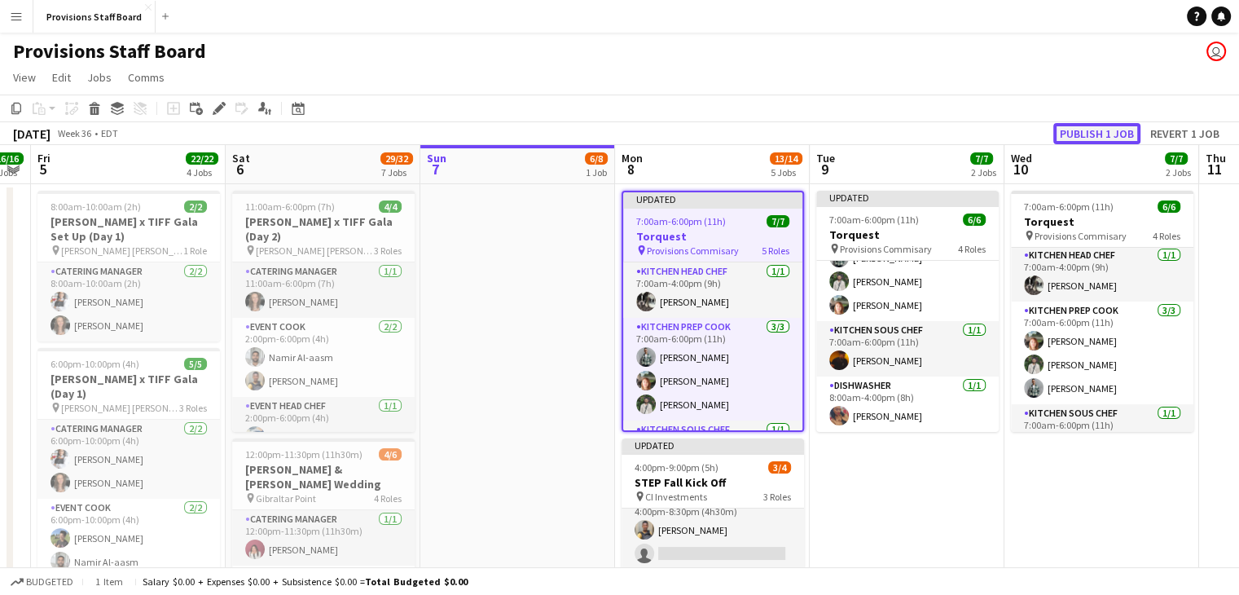
click at [1082, 137] on button "Publish 1 job" at bounding box center [1096, 133] width 87 height 21
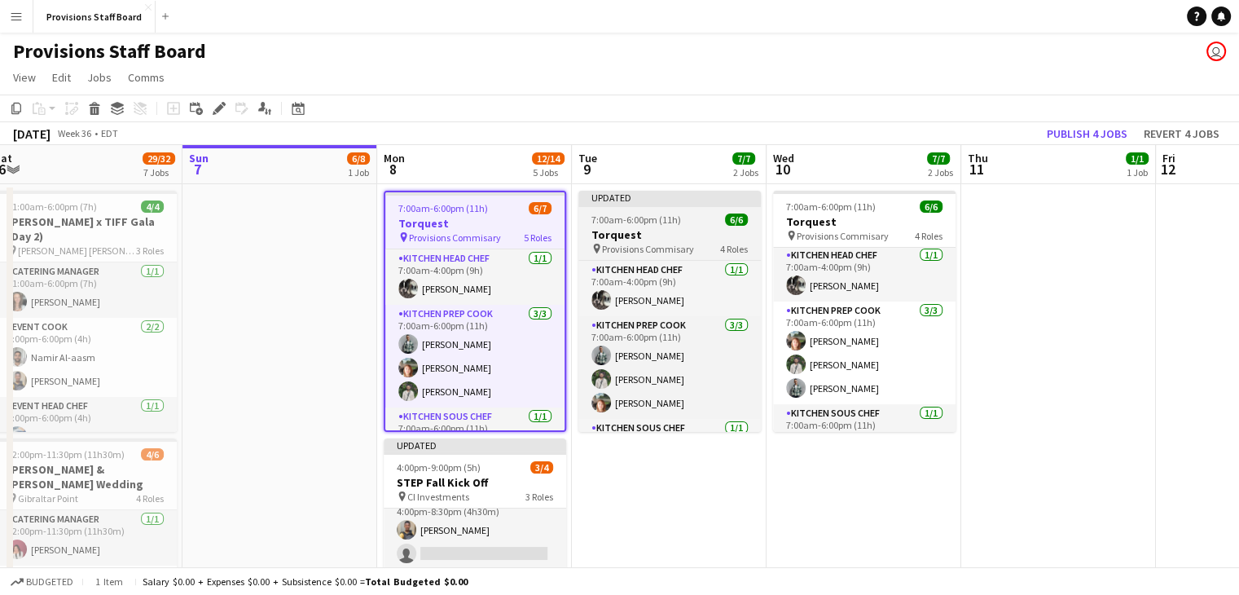
click at [675, 217] on span "7:00am-6:00pm (11h)" at bounding box center [636, 219] width 90 height 12
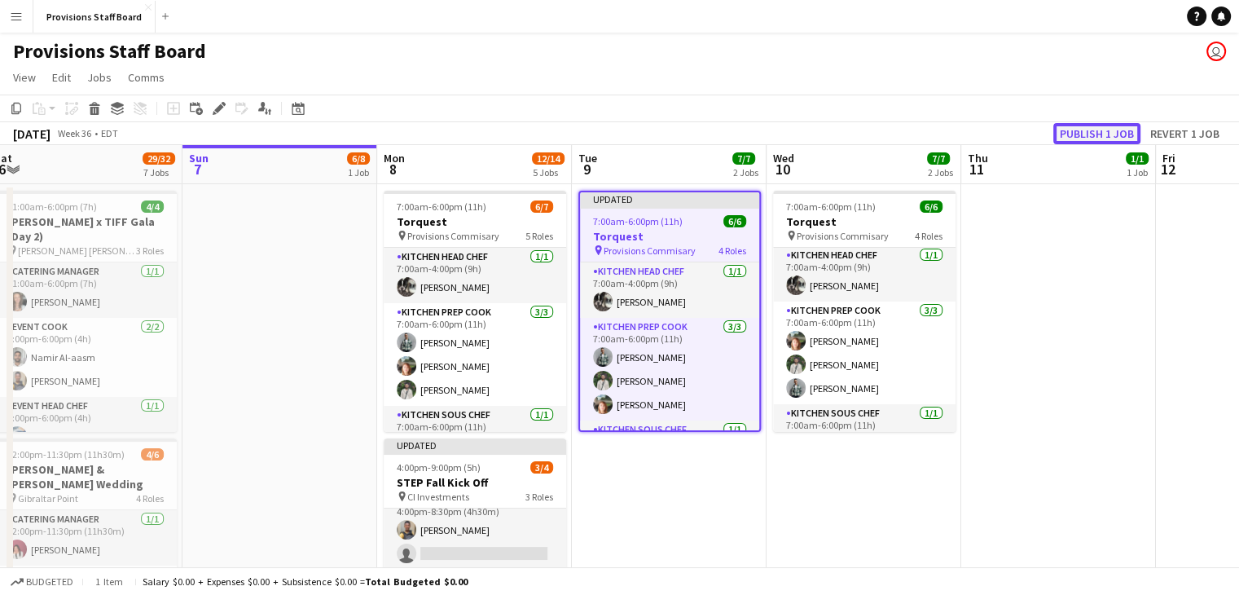
click at [1100, 127] on button "Publish 1 job" at bounding box center [1096, 133] width 87 height 21
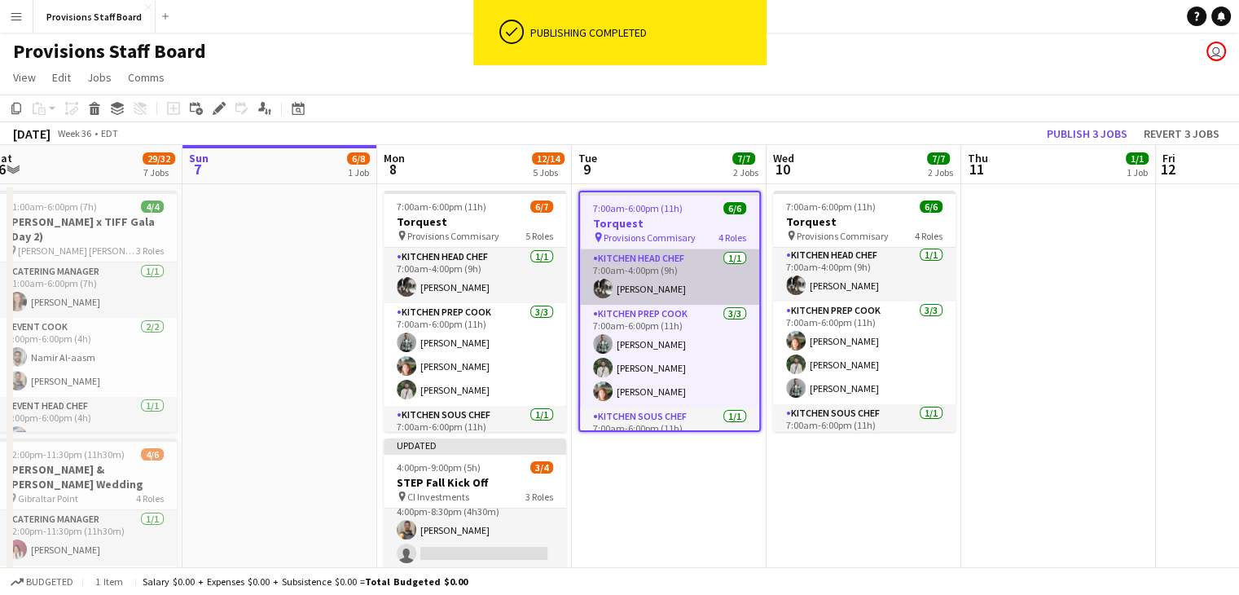
scroll to position [87, 0]
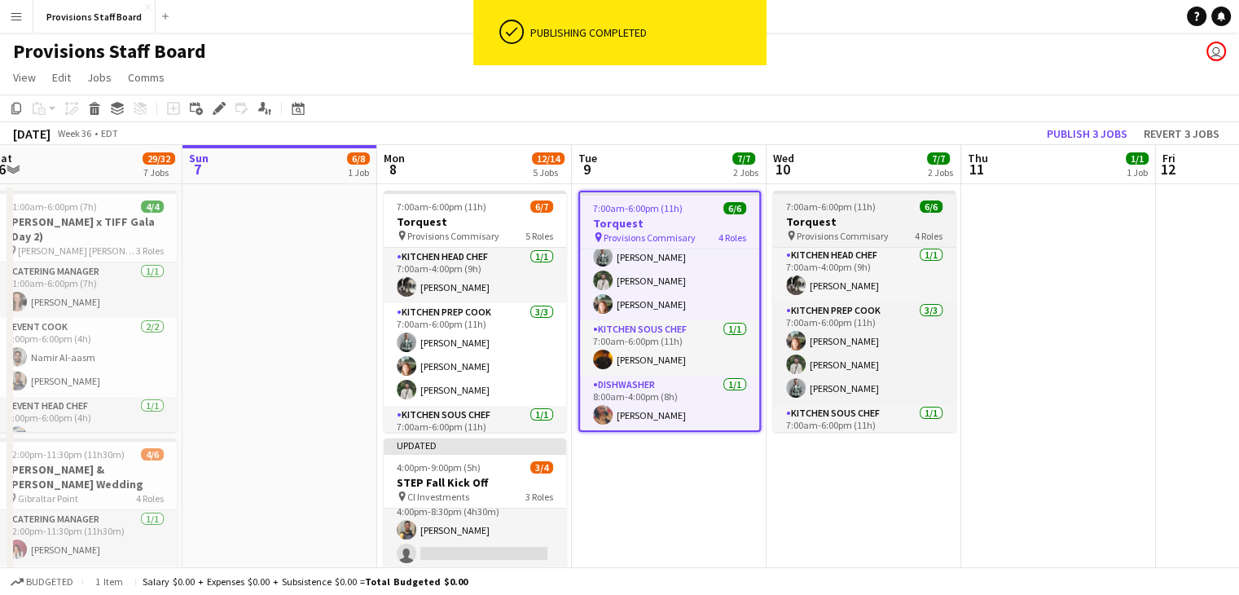
click at [863, 226] on h3 "Torquest" at bounding box center [864, 221] width 182 height 15
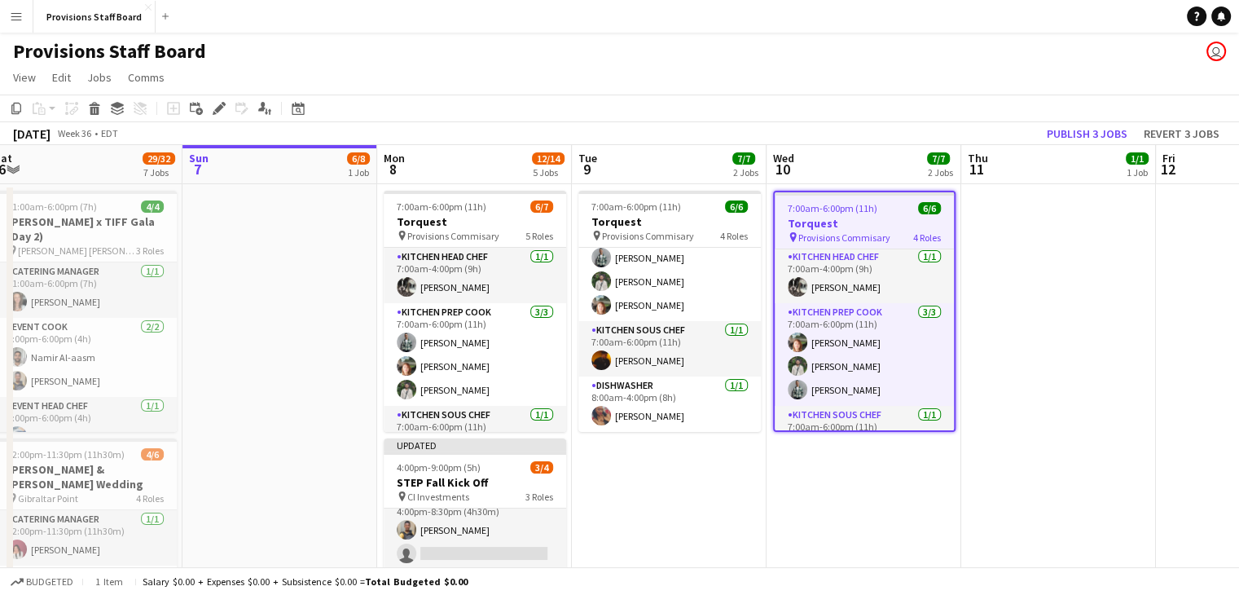
scroll to position [85, 0]
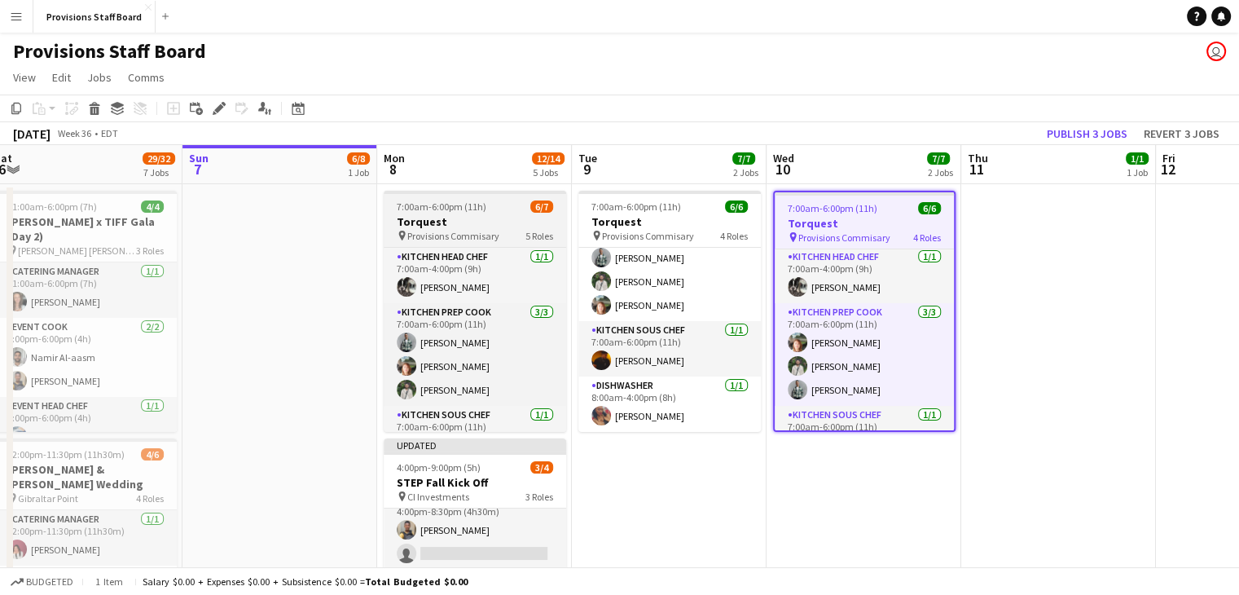
click at [485, 233] on span "Provisions Commisary" at bounding box center [453, 236] width 92 height 12
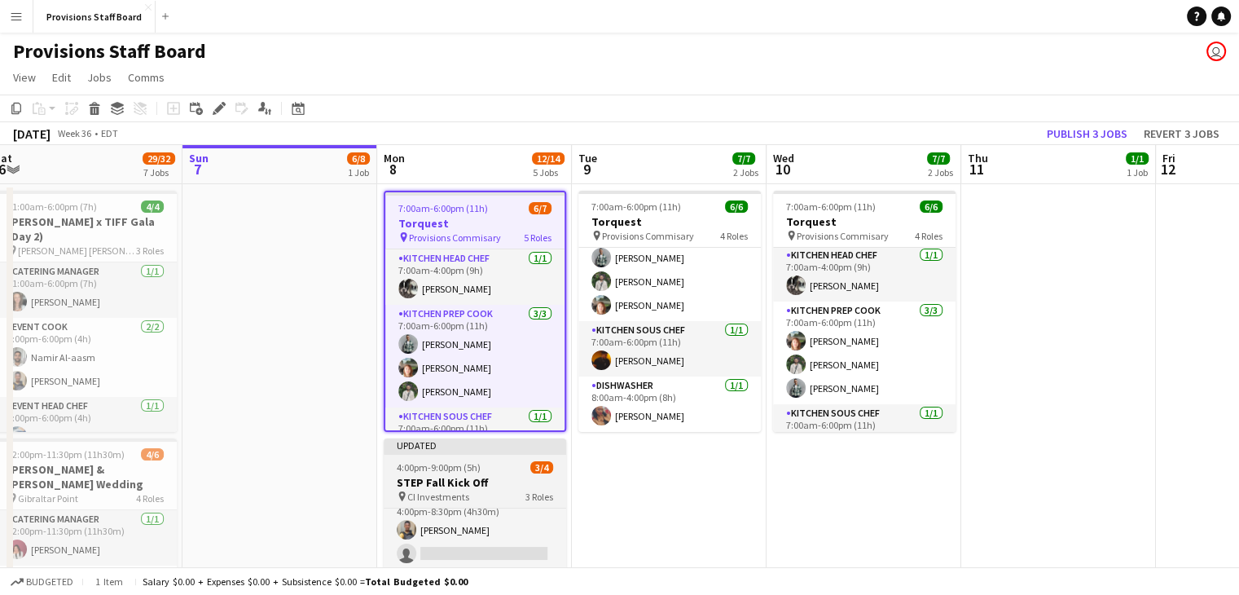
click at [450, 489] on h3 "STEP Fall Kick Off" at bounding box center [475, 482] width 182 height 15
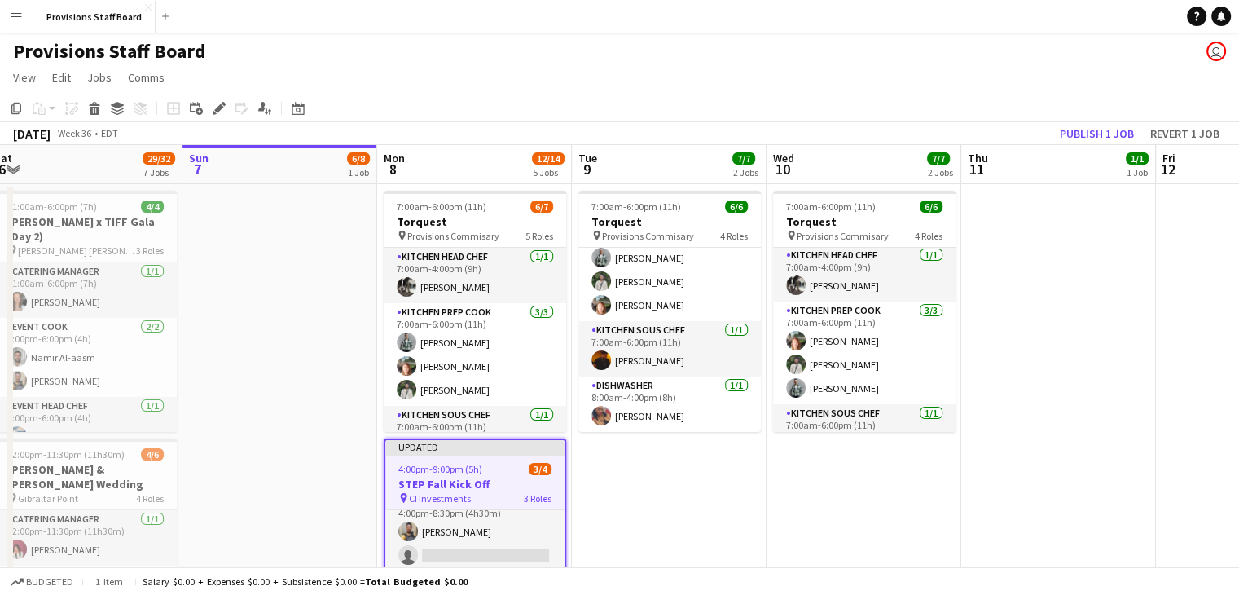
click at [525, 488] on h3 "STEP Fall Kick Off" at bounding box center [474, 483] width 179 height 15
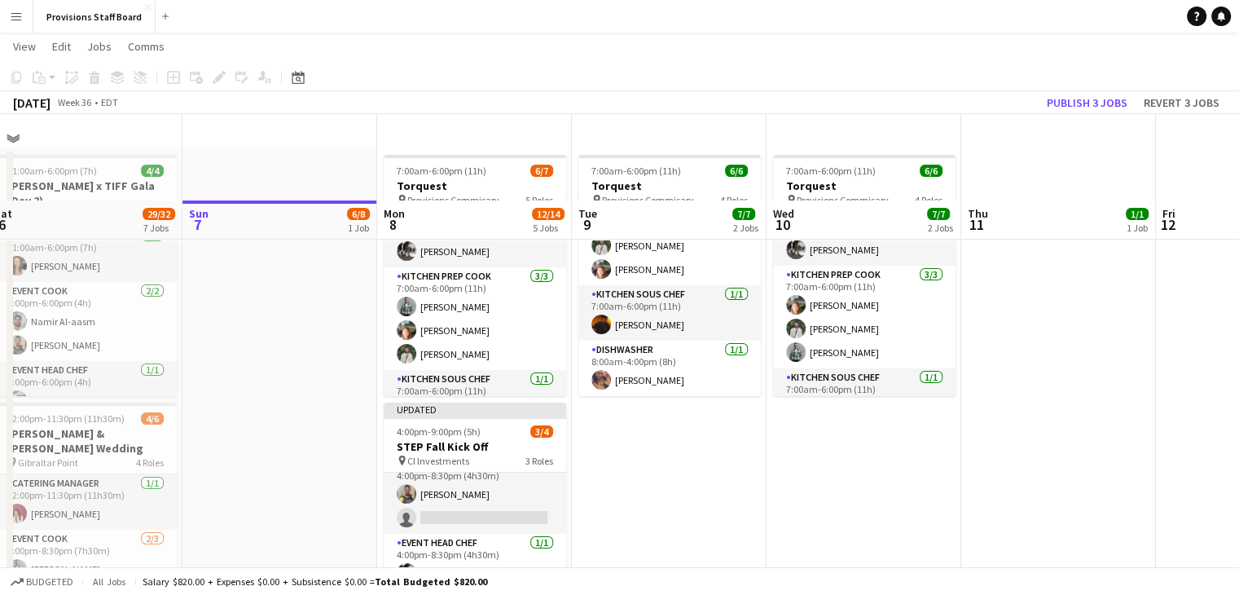
scroll to position [0, 0]
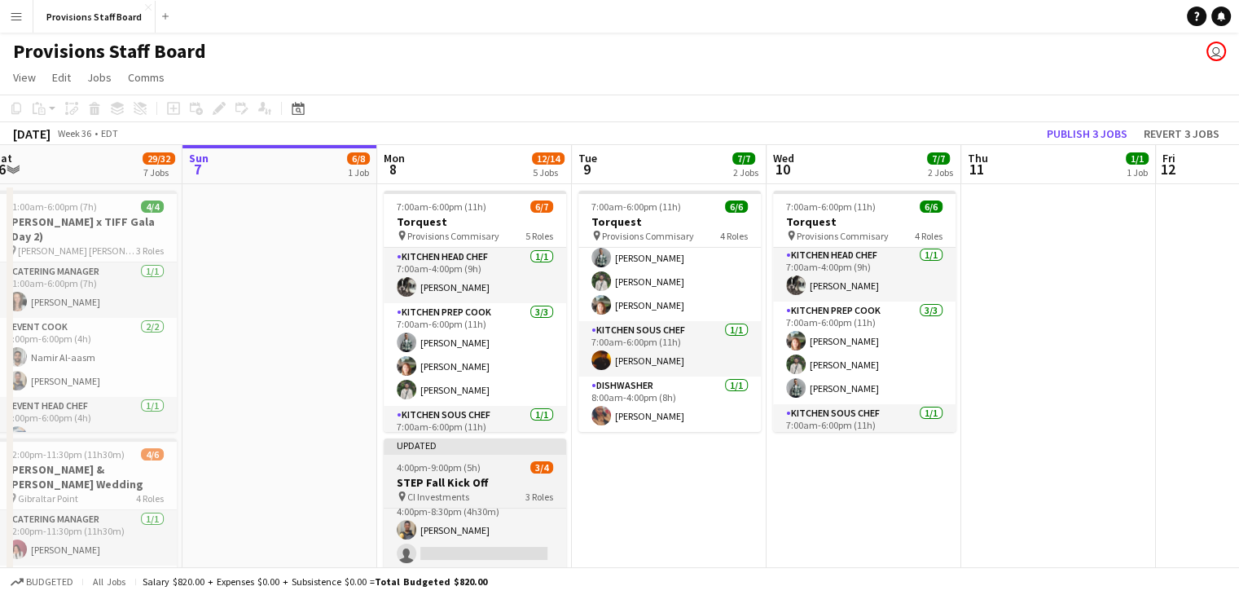
click at [454, 455] on app-job-card "Updated 4:00pm-9:00pm (5h) 3/4 STEP Fall Kick Off pin CI Investments 3 Roles Ev…" at bounding box center [475, 558] width 182 height 241
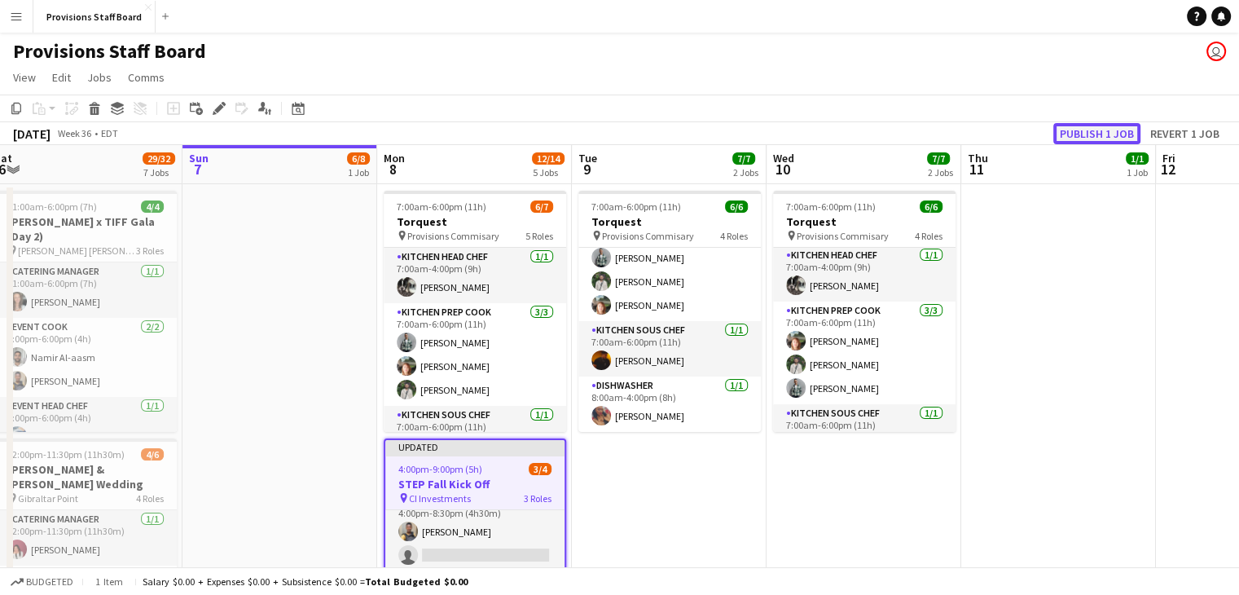
click at [1079, 136] on button "Publish 1 job" at bounding box center [1096, 133] width 87 height 21
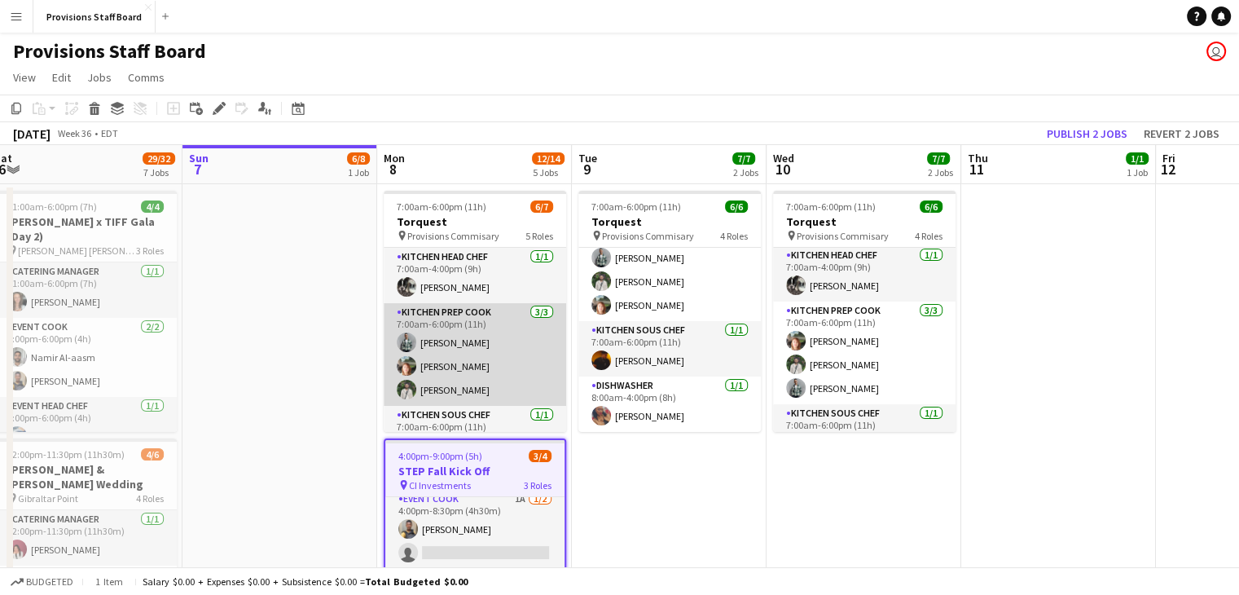
scroll to position [140, 0]
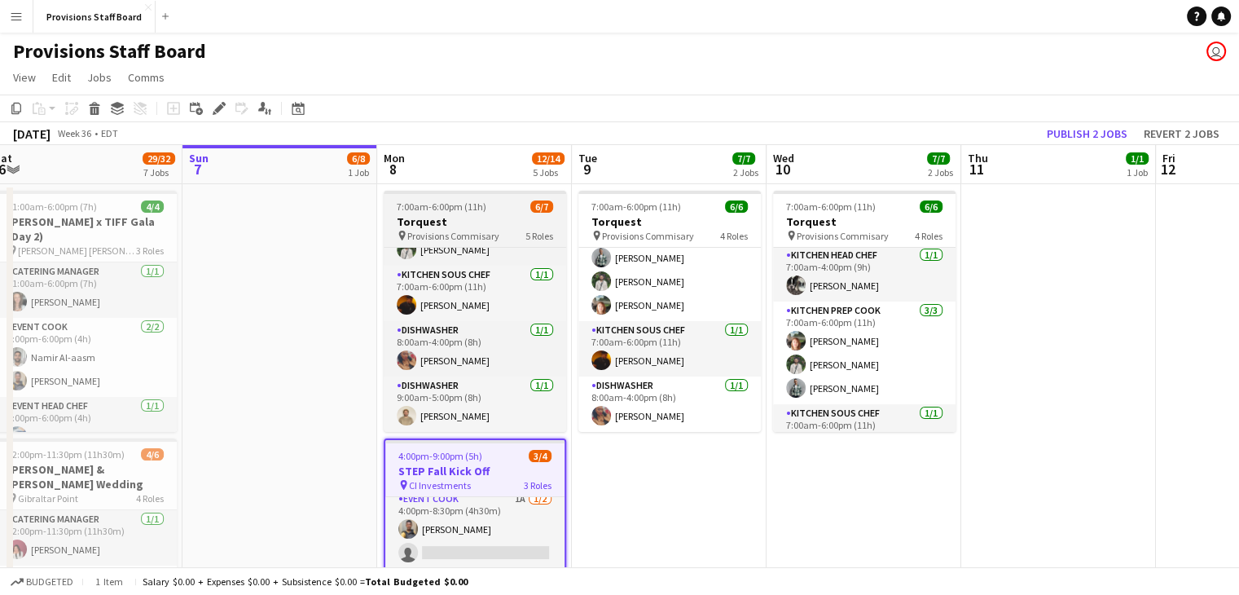
click at [498, 210] on div "7:00am-6:00pm (11h) 6/7" at bounding box center [475, 206] width 182 height 12
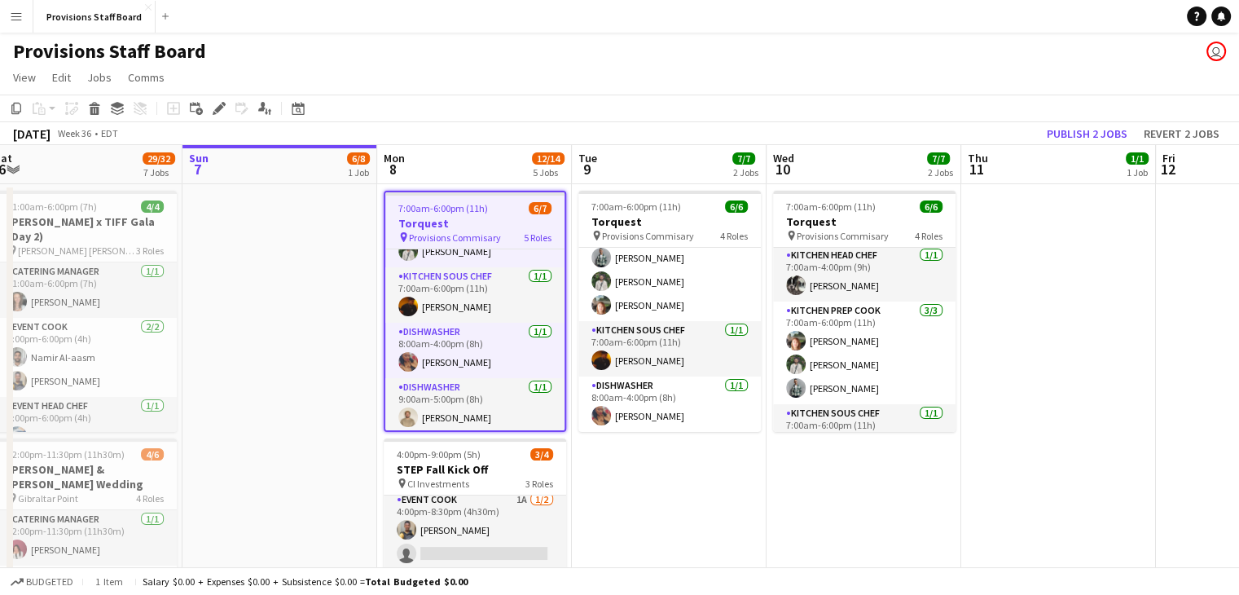
click at [465, 218] on h3 "Torquest" at bounding box center [474, 223] width 179 height 15
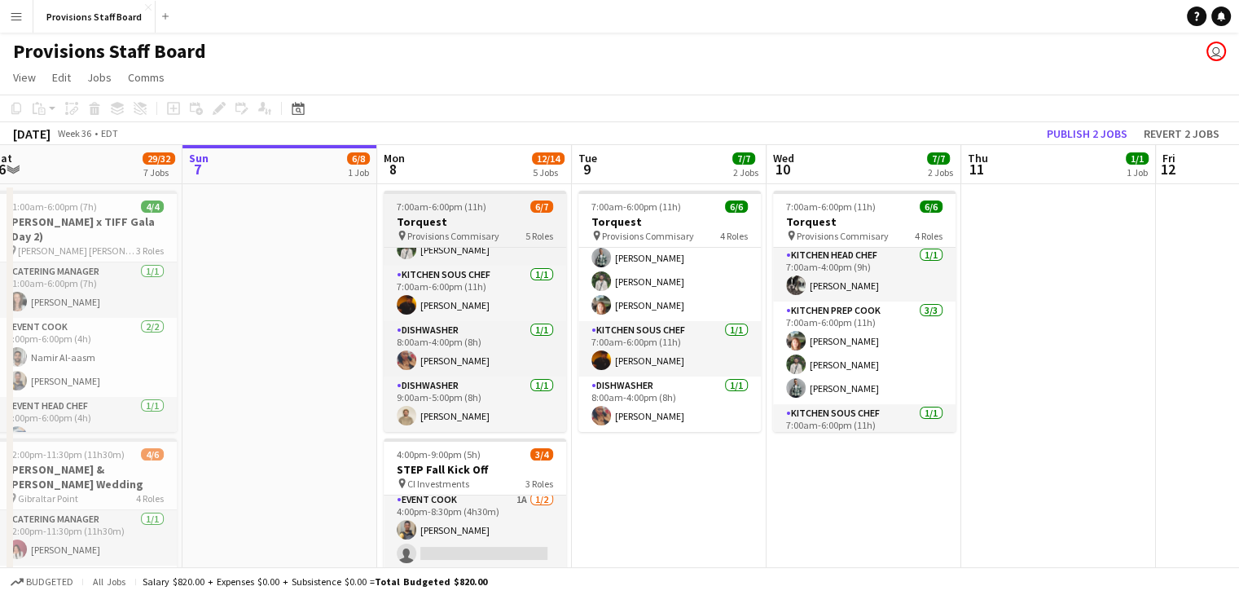
click at [465, 218] on h3 "Torquest" at bounding box center [475, 221] width 182 height 15
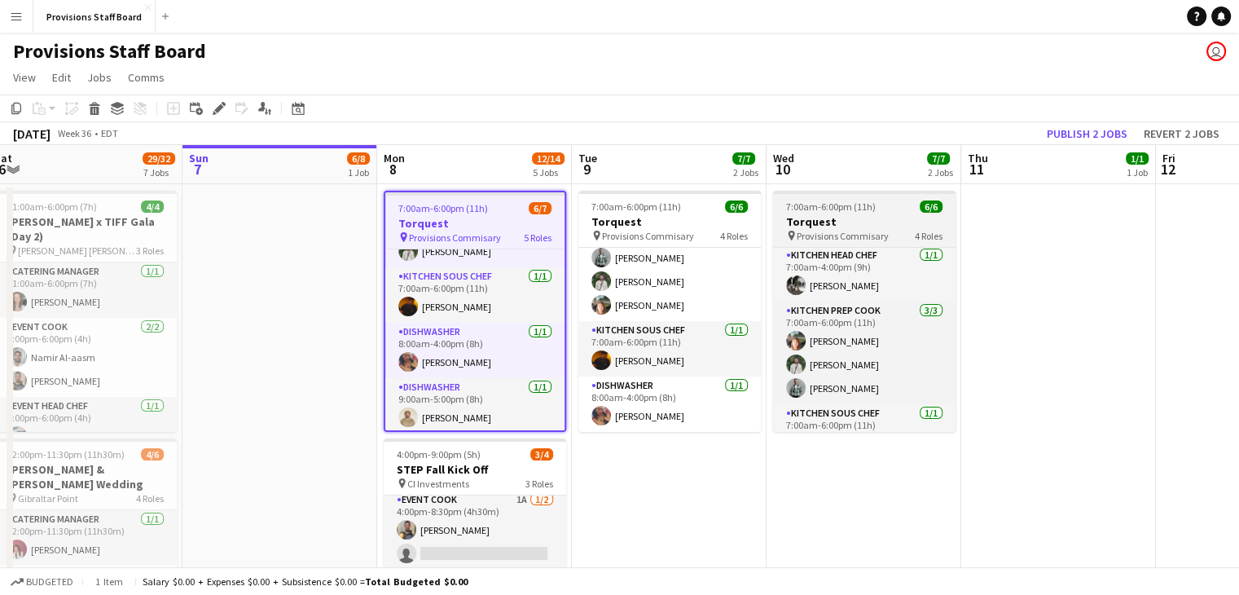
click at [799, 229] on div "pin Provisions Commisary 4 Roles" at bounding box center [864, 235] width 182 height 13
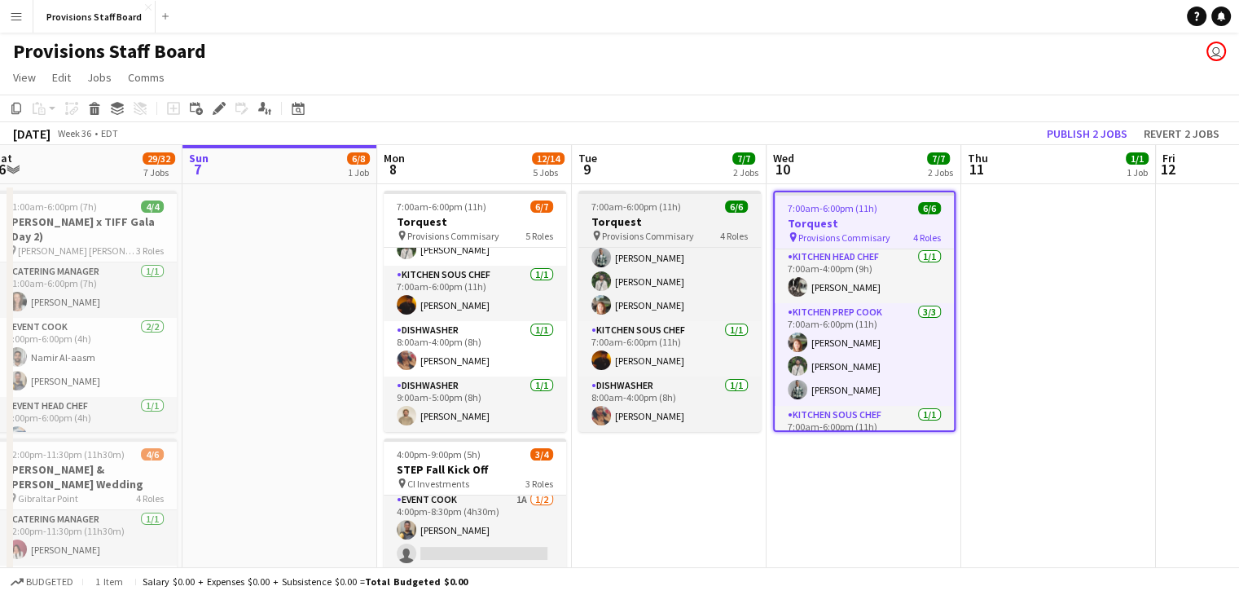
click at [700, 226] on h3 "Torquest" at bounding box center [669, 221] width 182 height 15
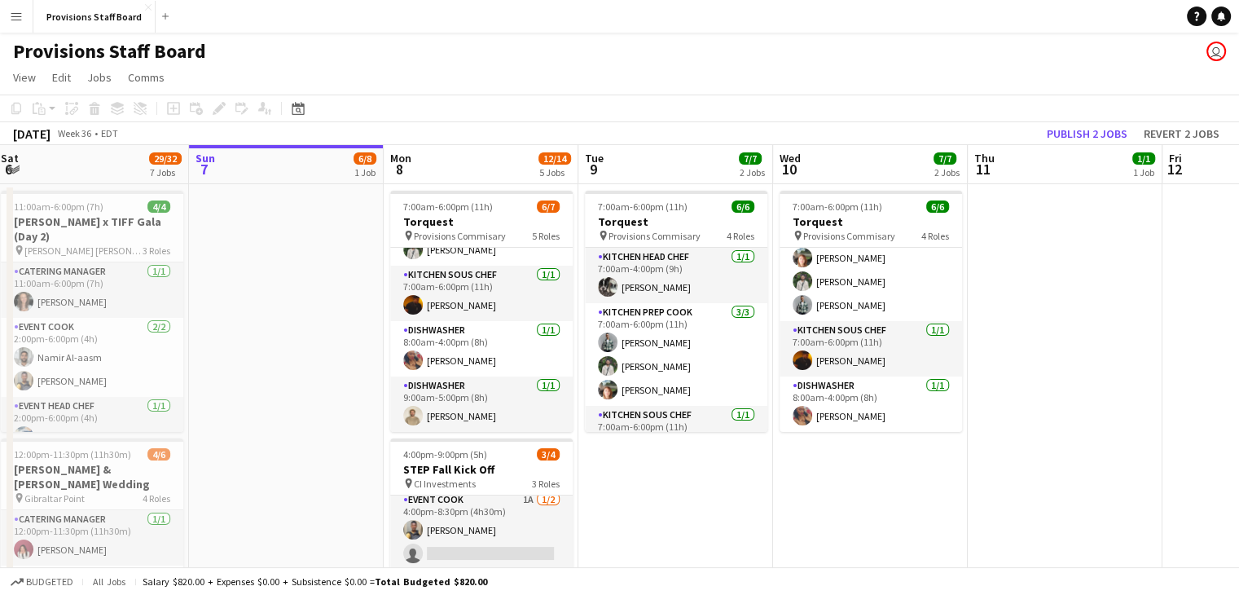
scroll to position [520, 0]
